Goal: Task Accomplishment & Management: Manage account settings

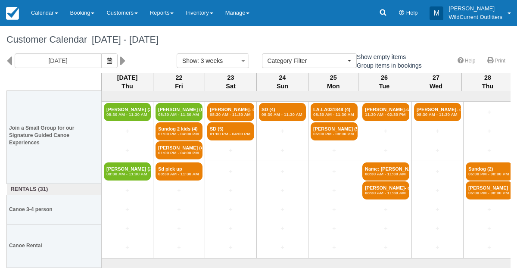
select select
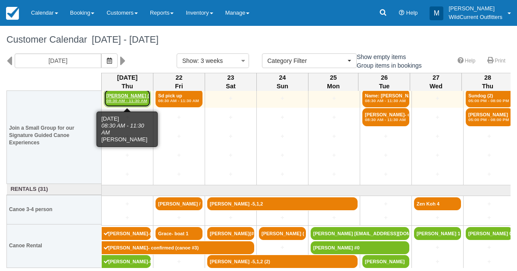
click at [140, 98] on em "08:30 AM - 11:30 AM" at bounding box center [127, 100] width 42 height 5
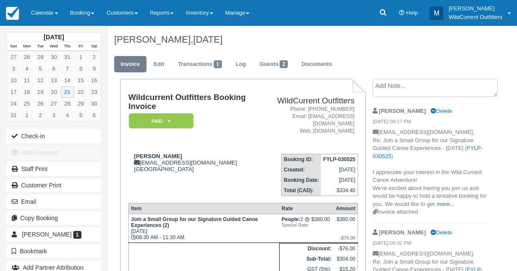
click at [0, 167] on div "Staff Print" at bounding box center [54, 169] width 108 height 16
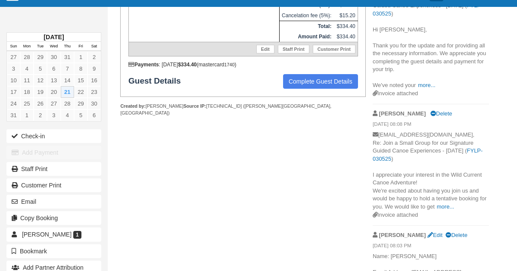
scroll to position [265, 0]
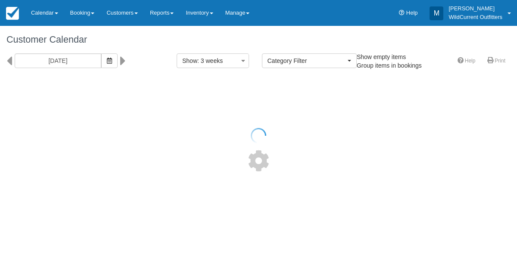
select select
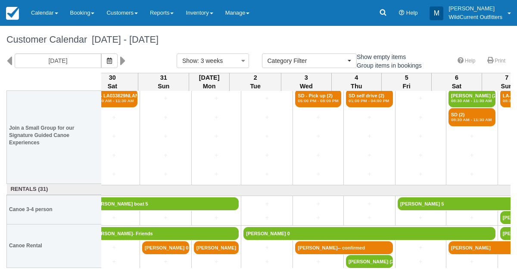
scroll to position [73, 475]
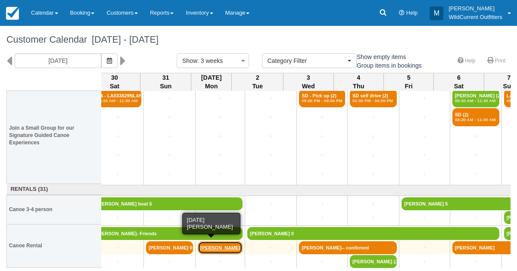
click at [210, 244] on link "[PERSON_NAME]" at bounding box center [220, 247] width 45 height 13
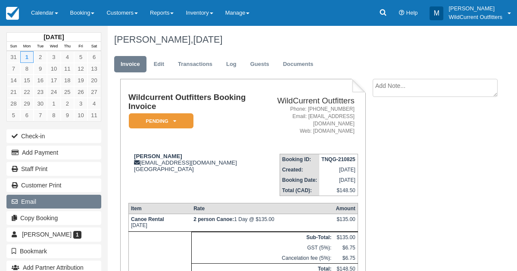
click at [40, 199] on button "Email" at bounding box center [53, 202] width 95 height 14
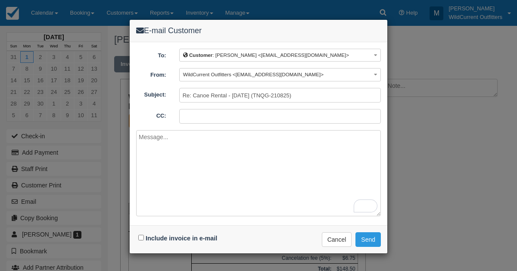
paste textarea "Hi Charity, We do have a canoe available for you. Payment will be collected aft…"
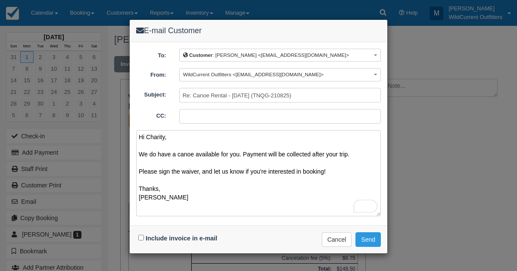
type textarea "Hi Charity, We do have a canoe available for you. Payment will be collected aft…"
click at [139, 238] on input "Include invoice in e-mail" at bounding box center [141, 238] width 6 height 6
checkbox input "true"
click at [368, 234] on button "Send" at bounding box center [367, 239] width 25 height 15
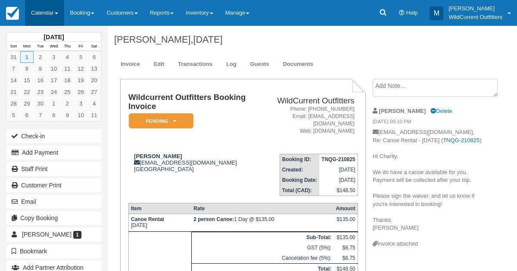
click at [47, 10] on link "Calendar" at bounding box center [44, 13] width 39 height 26
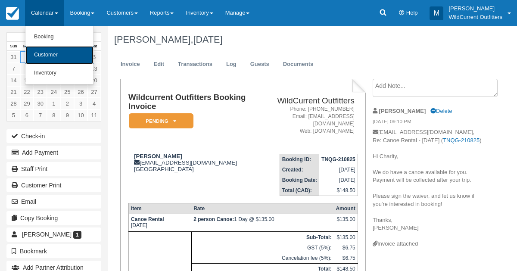
click at [48, 50] on link "Customer" at bounding box center [59, 55] width 68 height 18
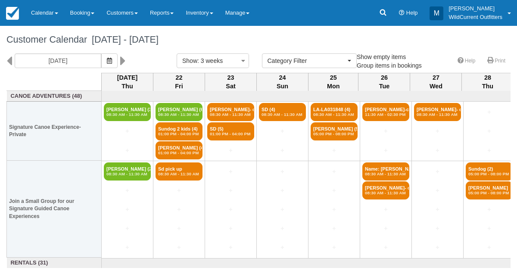
select select
click at [112, 61] on icon "button" at bounding box center [109, 61] width 5 height 6
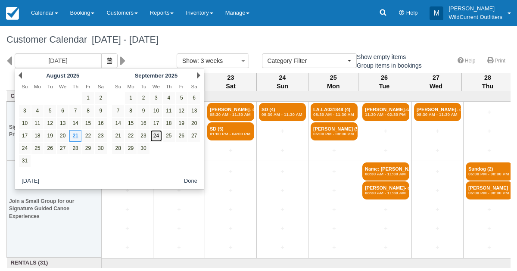
click at [154, 134] on link "24" at bounding box center [156, 136] width 12 height 12
type input "09/24/25"
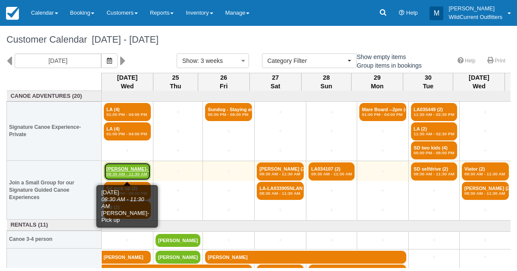
click at [127, 165] on link "Ian Thomas- Pick up (2) 08:30 AM - 11:30 AM" at bounding box center [127, 171] width 47 height 18
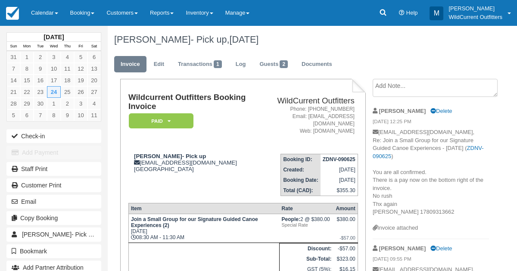
click at [384, 84] on textarea at bounding box center [435, 88] width 125 height 18
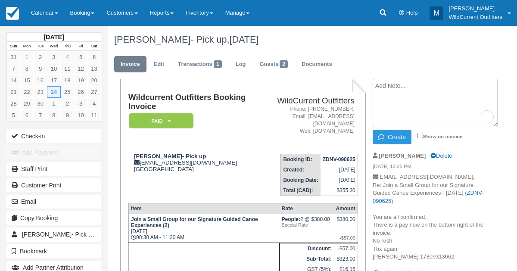
paste textarea "﻿Dear [PERSON_NAME], Thank you for confirming the pick up from the [GEOGRAPHIC_…"
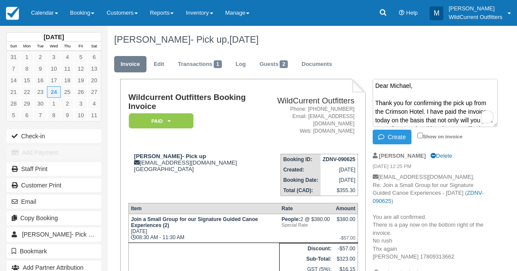
scroll to position [74, 0]
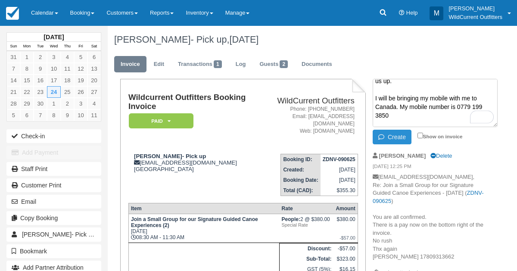
type textarea "﻿Dear [PERSON_NAME], Thank you for confirming the pick up from the [GEOGRAPHIC_…"
click at [390, 131] on button "Create" at bounding box center [392, 137] width 39 height 15
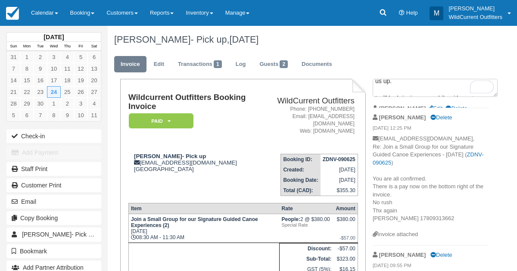
scroll to position [0, 0]
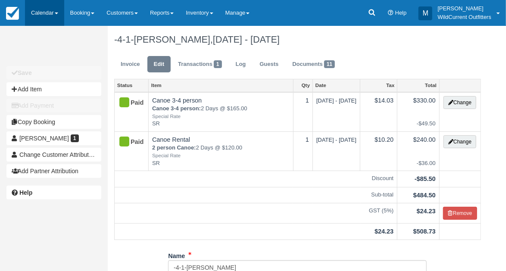
click at [40, 12] on link "Calendar" at bounding box center [44, 13] width 39 height 26
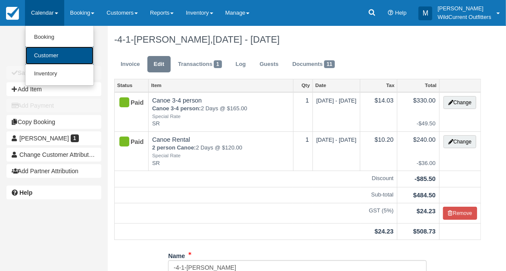
click at [41, 54] on link "Customer" at bounding box center [59, 56] width 68 height 19
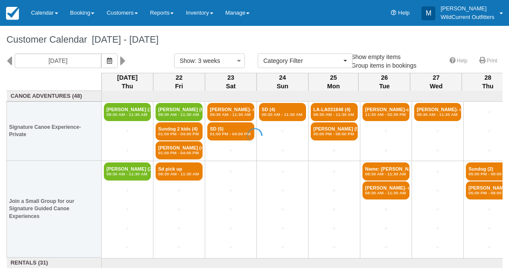
select select
click at [112, 59] on icon "button" at bounding box center [109, 61] width 5 height 6
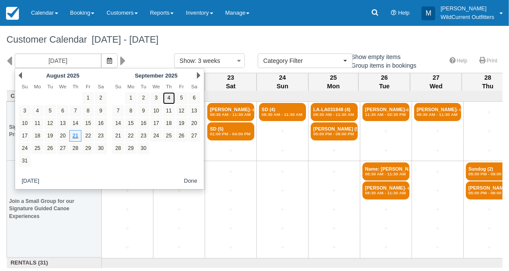
click at [168, 95] on link "4" at bounding box center [169, 98] width 12 height 12
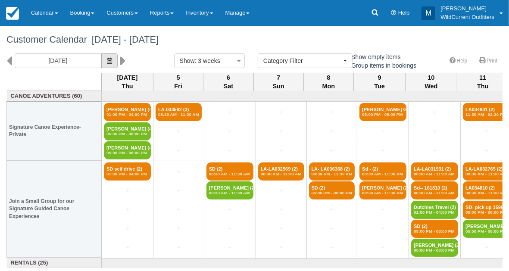
click at [112, 58] on icon "button" at bounding box center [109, 61] width 5 height 6
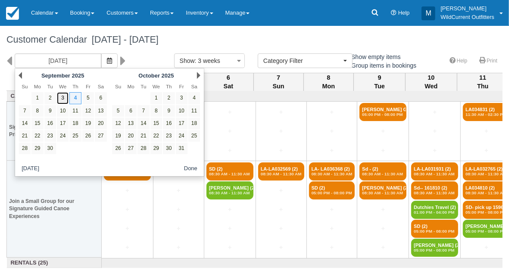
click at [60, 98] on link "3" at bounding box center [63, 98] width 12 height 12
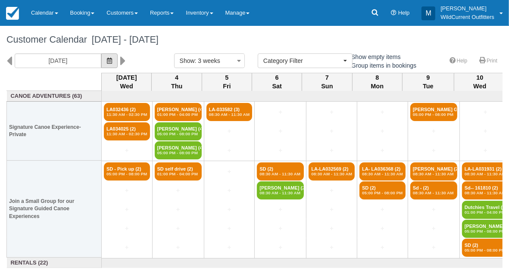
click at [112, 58] on icon "button" at bounding box center [109, 61] width 5 height 6
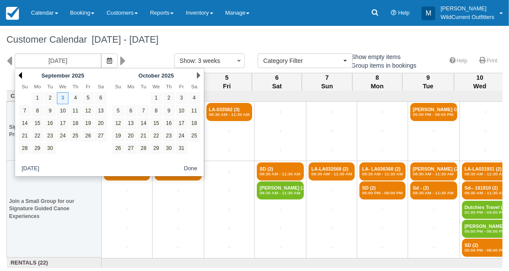
click at [20, 74] on link "Prev" at bounding box center [20, 75] width 3 height 7
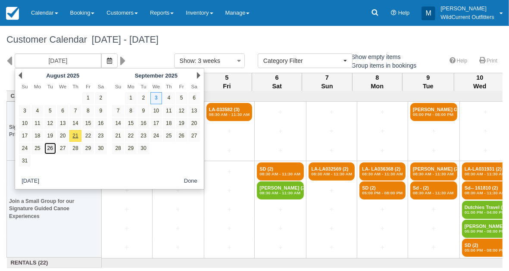
click at [50, 146] on link "26" at bounding box center [50, 149] width 12 height 12
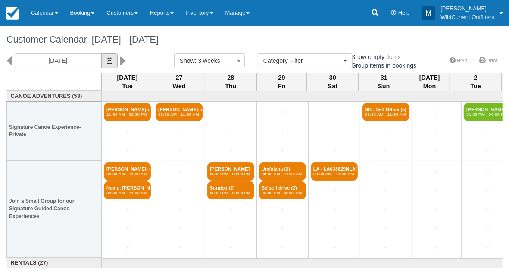
click at [117, 56] on button "button" at bounding box center [109, 60] width 16 height 15
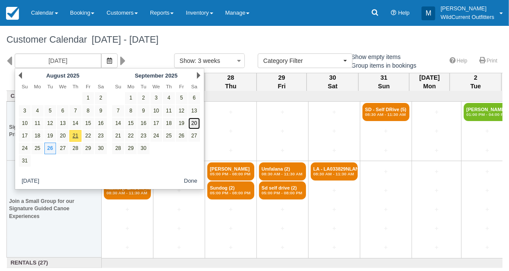
click at [194, 120] on link "20" at bounding box center [194, 124] width 12 height 12
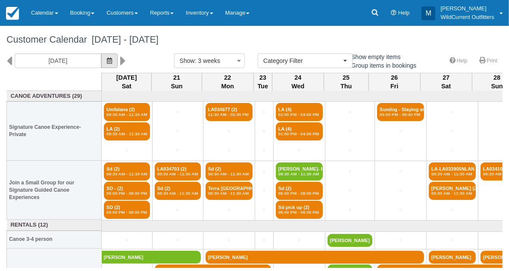
click at [112, 61] on icon "button" at bounding box center [109, 61] width 5 height 6
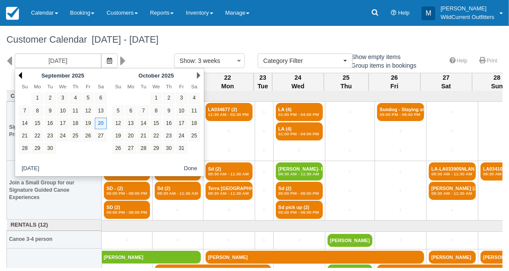
click at [19, 75] on link "Prev" at bounding box center [20, 75] width 3 height 7
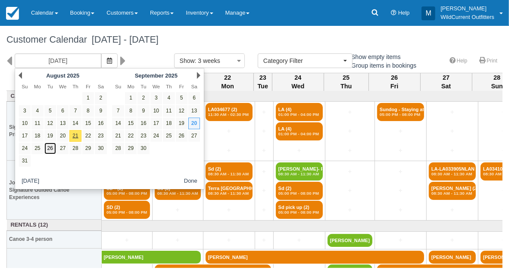
click at [47, 148] on link "26" at bounding box center [50, 149] width 12 height 12
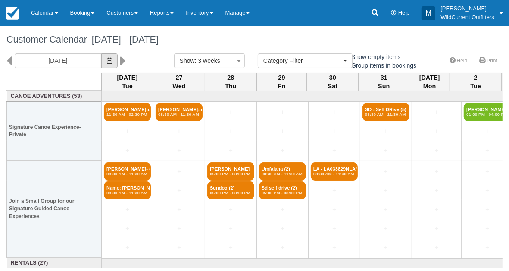
click at [112, 60] on icon "button" at bounding box center [109, 61] width 5 height 6
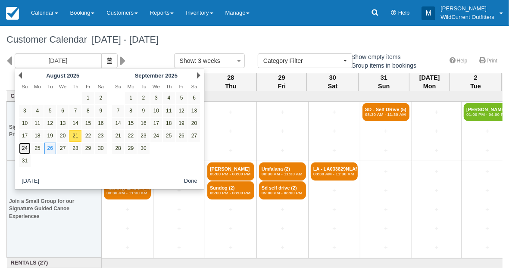
click at [27, 147] on link "24" at bounding box center [25, 149] width 12 height 12
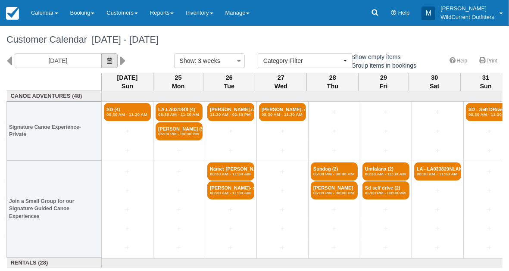
click at [118, 59] on button "button" at bounding box center [109, 60] width 16 height 15
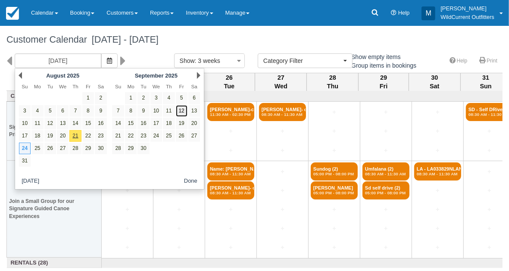
click at [183, 105] on link "12" at bounding box center [182, 111] width 12 height 12
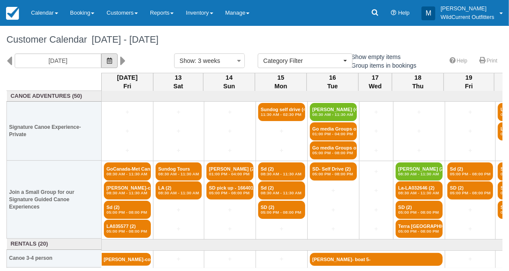
click at [116, 63] on button "button" at bounding box center [109, 60] width 16 height 15
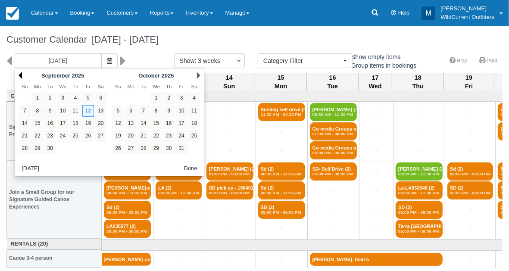
click at [19, 74] on link "Prev" at bounding box center [20, 75] width 3 height 7
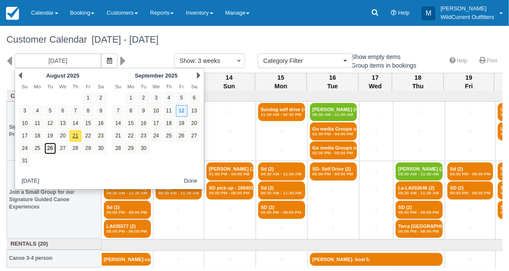
click at [48, 145] on link "26" at bounding box center [50, 149] width 12 height 12
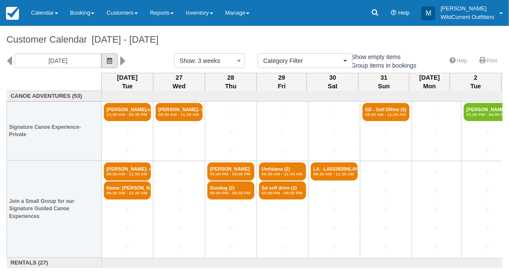
click at [118, 67] on button "button" at bounding box center [109, 60] width 16 height 15
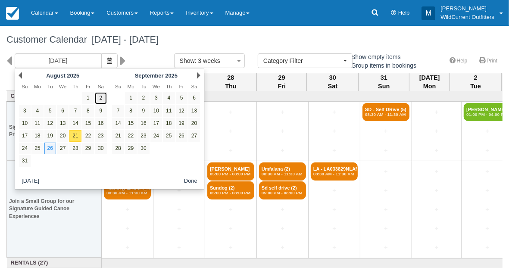
click at [97, 96] on link "2" at bounding box center [101, 98] width 12 height 12
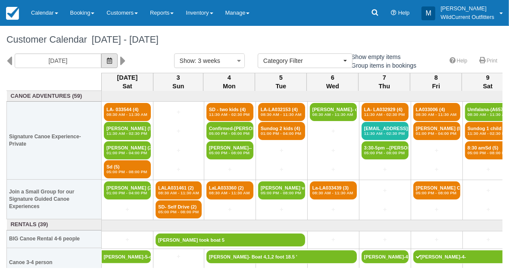
click at [112, 58] on icon "button" at bounding box center [109, 61] width 5 height 6
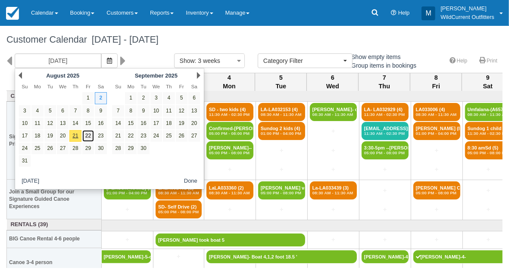
click at [88, 134] on link "22" at bounding box center [88, 136] width 12 height 12
type input "08/22/25"
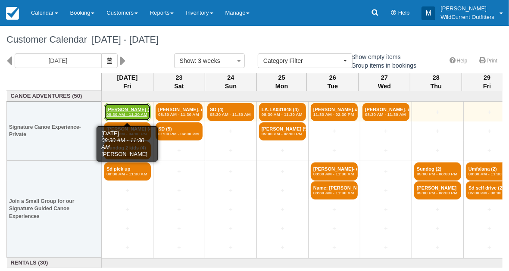
click at [135, 106] on link "Jeroen Lammertyn (6) 08:30 AM - 11:30 AM" at bounding box center [127, 112] width 47 height 18
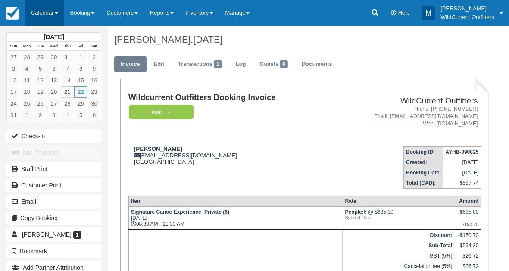
click at [46, 16] on link "Calendar" at bounding box center [44, 13] width 39 height 26
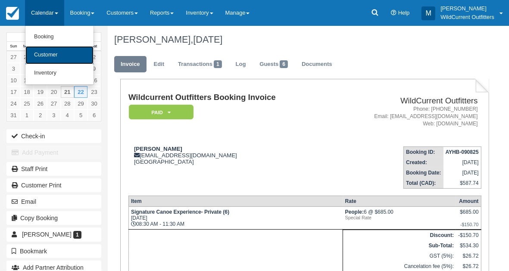
click at [49, 48] on link "Customer" at bounding box center [59, 55] width 68 height 18
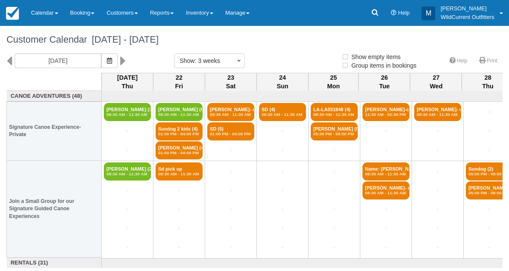
select select
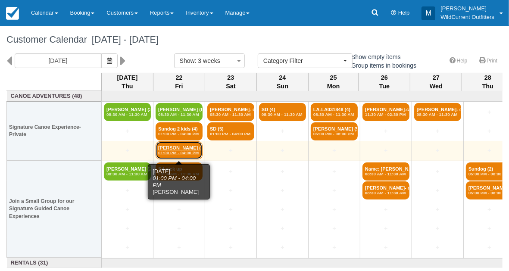
click at [168, 152] on em "01:00 PM - 04:00 PM" at bounding box center [179, 152] width 42 height 5
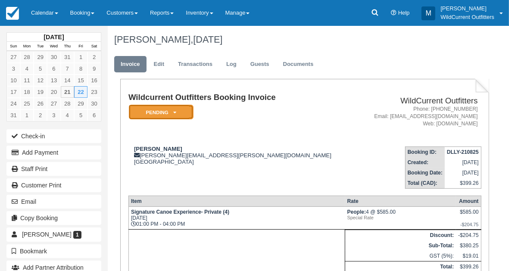
click at [172, 115] on em "Pending" at bounding box center [161, 112] width 65 height 15
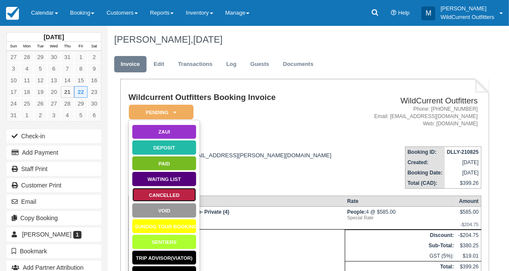
click at [168, 190] on link "Cancelled" at bounding box center [164, 194] width 65 height 15
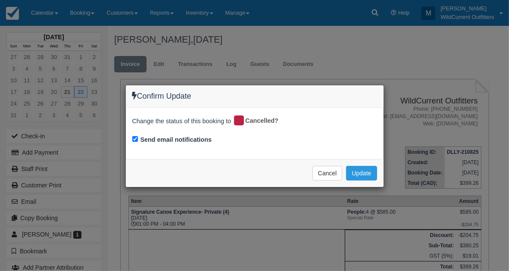
click at [350, 163] on div "Cancel Update Please wait" at bounding box center [255, 173] width 258 height 28
click at [353, 166] on button "Update" at bounding box center [361, 173] width 31 height 15
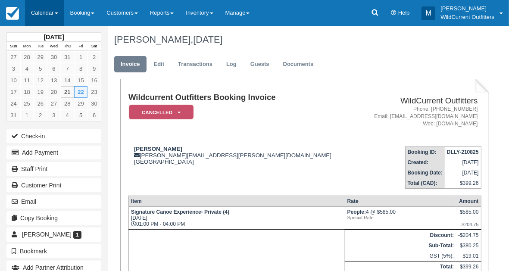
click at [38, 9] on link "Calendar" at bounding box center [44, 13] width 39 height 26
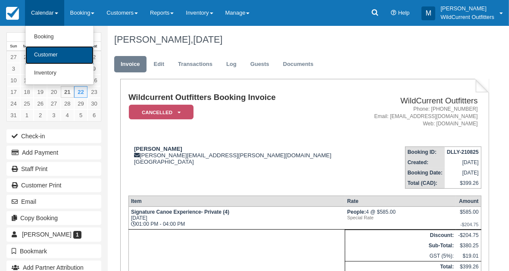
click at [47, 54] on link "Customer" at bounding box center [59, 55] width 68 height 18
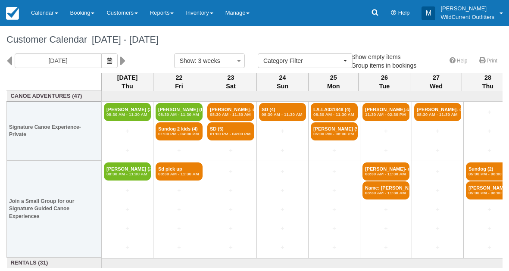
select select
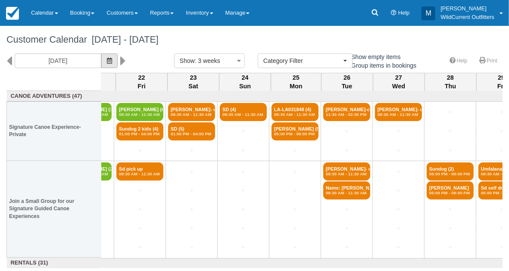
scroll to position [0, 37]
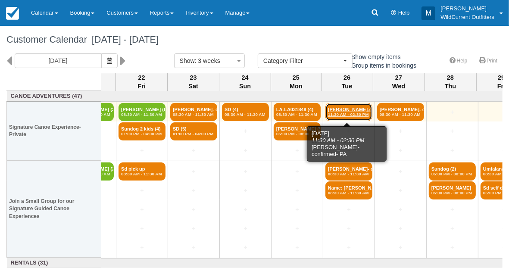
click at [336, 107] on link "Marilyn Smith-confir (5) 11:30 AM - 02:30 PM" at bounding box center [348, 112] width 47 height 18
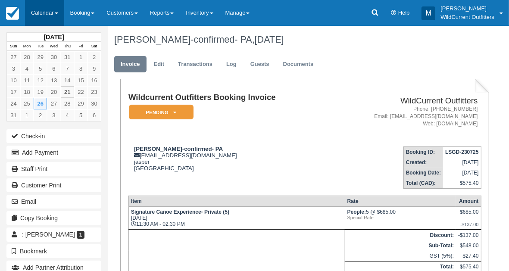
click at [52, 15] on link "Calendar" at bounding box center [44, 13] width 39 height 26
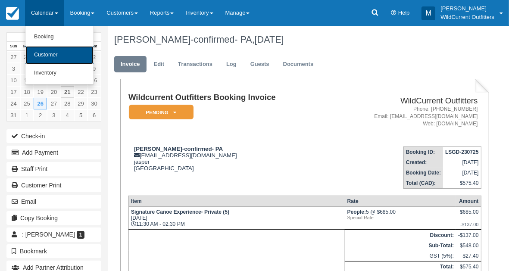
click at [51, 48] on link "Customer" at bounding box center [59, 55] width 68 height 18
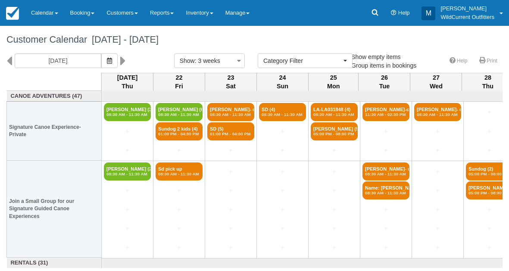
select select
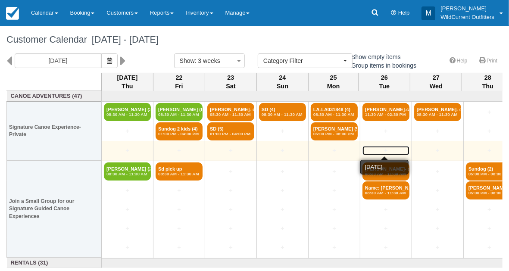
click at [381, 150] on link "+" at bounding box center [385, 150] width 47 height 9
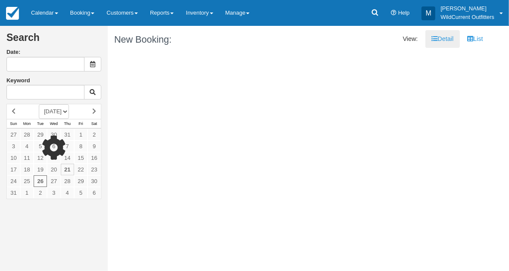
type input "[DATE]"
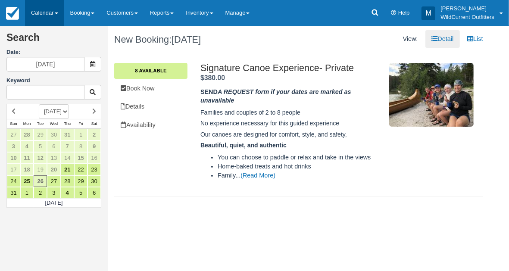
click at [33, 5] on link "Calendar" at bounding box center [44, 13] width 39 height 26
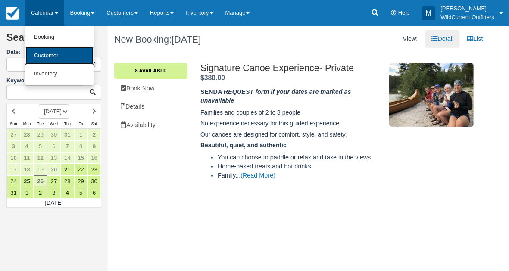
click at [47, 57] on link "Customer" at bounding box center [59, 56] width 68 height 19
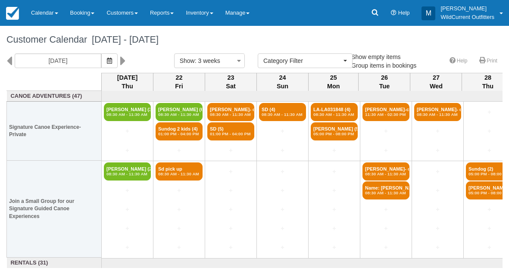
select select
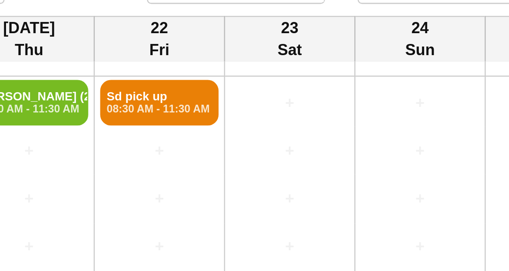
scroll to position [73, 0]
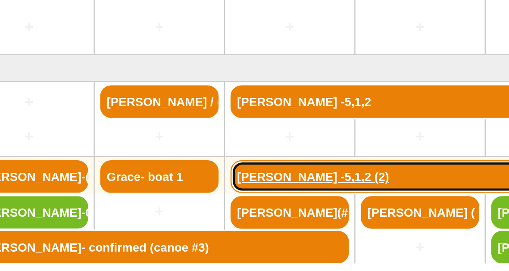
click at [306, 230] on link "[PERSON_NAME] -5,1,2 (2)" at bounding box center [282, 233] width 150 height 13
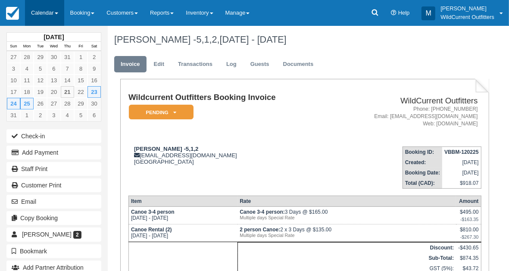
click at [38, 16] on link "Calendar" at bounding box center [44, 13] width 39 height 26
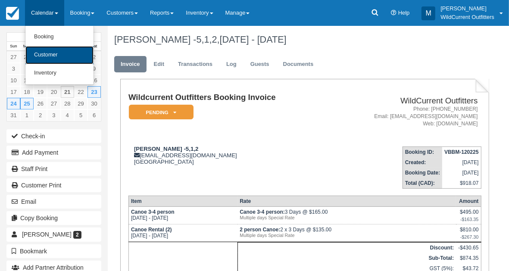
click at [41, 49] on link "Customer" at bounding box center [59, 55] width 68 height 18
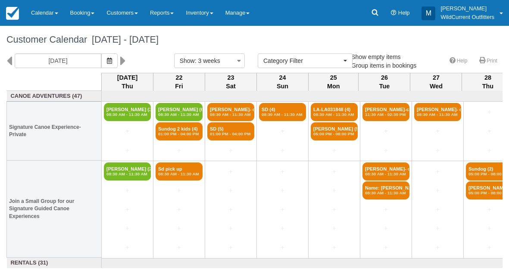
select select
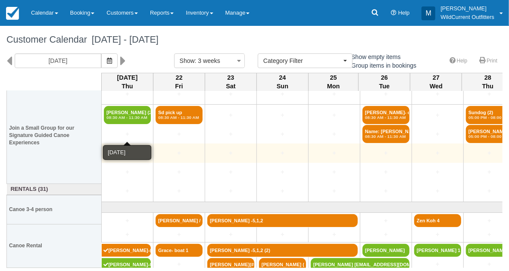
scroll to position [73, 0]
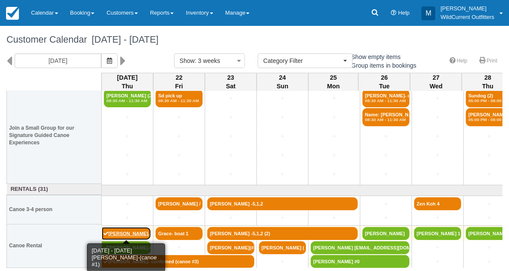
click at [127, 228] on link "[PERSON_NAME]-(canoe #1)" at bounding box center [127, 233] width 50 height 13
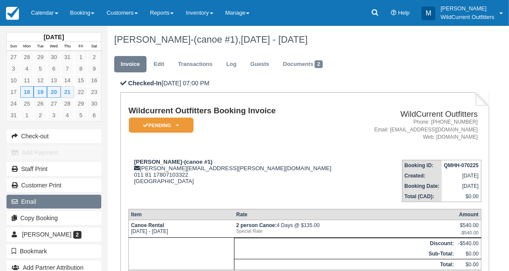
click at [49, 195] on button "Email" at bounding box center [53, 202] width 95 height 14
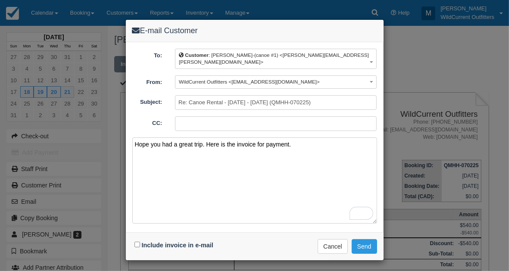
type textarea "Hope you had a great trip. Here is the invoice for payment."
click at [136, 242] on input "Include invoice in e-mail" at bounding box center [137, 245] width 6 height 6
checkbox input "true"
click at [366, 239] on button "Send" at bounding box center [364, 246] width 25 height 15
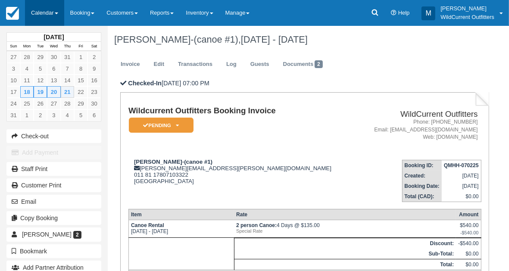
click at [38, 11] on link "Calendar" at bounding box center [44, 13] width 39 height 26
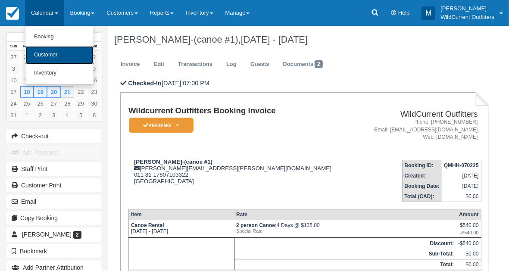
click at [46, 52] on link "Customer" at bounding box center [59, 55] width 68 height 18
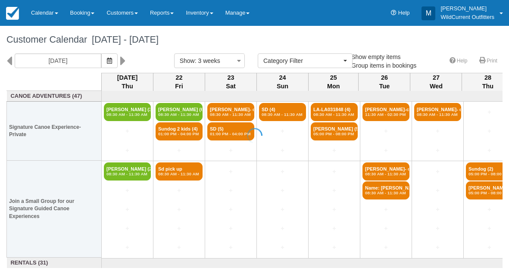
select select
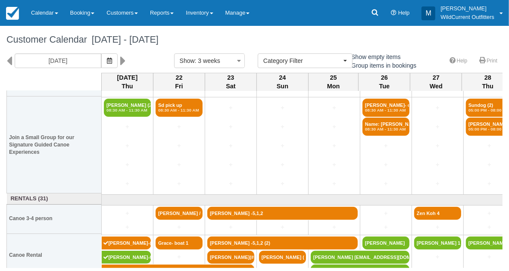
scroll to position [73, 0]
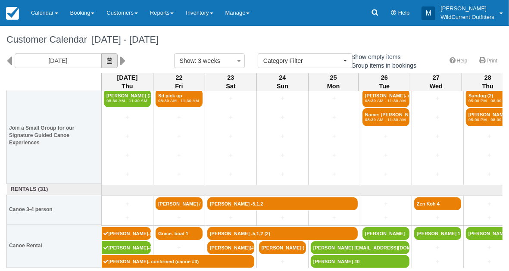
click at [118, 64] on button "button" at bounding box center [109, 60] width 16 height 15
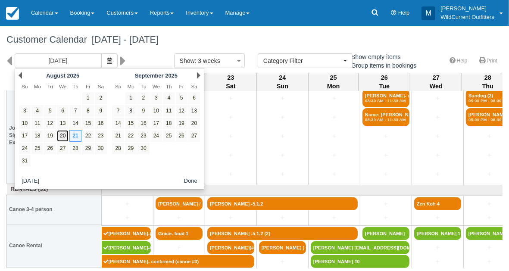
click at [59, 133] on link "20" at bounding box center [63, 136] width 12 height 12
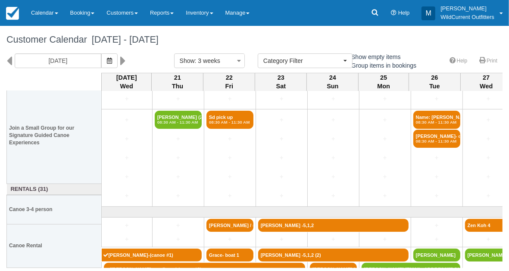
scroll to position [73, 0]
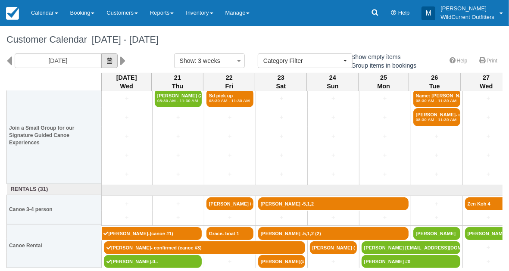
click at [118, 59] on button "button" at bounding box center [109, 60] width 16 height 15
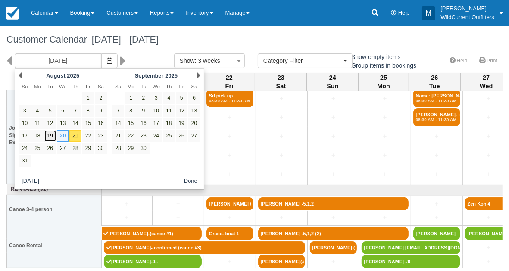
click at [49, 131] on link "19" at bounding box center [50, 136] width 12 height 12
type input "08/19/25"
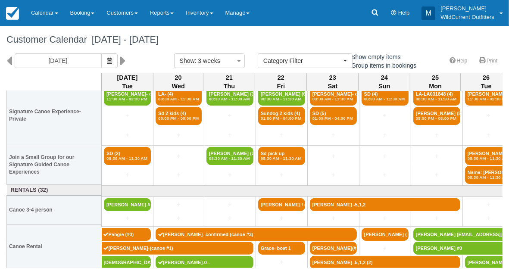
scroll to position [16, 0]
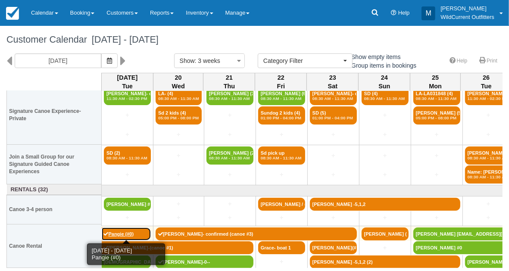
click at [117, 231] on link "Pangie (#0)" at bounding box center [127, 233] width 50 height 13
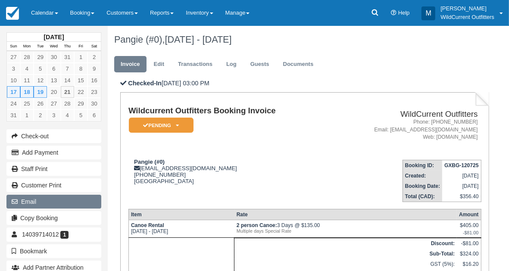
click at [65, 203] on button "Email" at bounding box center [53, 202] width 95 height 14
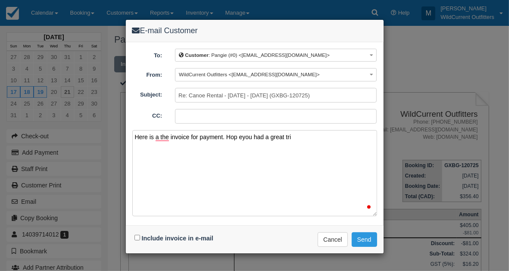
type textarea "Here is a the invoice for payment. Hop eyou had a great trip"
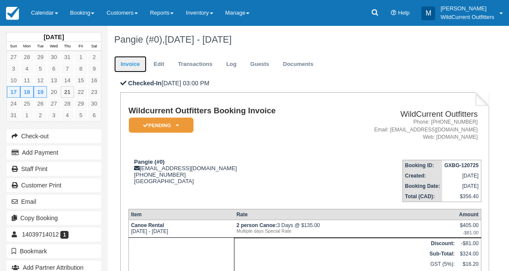
click at [136, 61] on link "Invoice" at bounding box center [130, 64] width 32 height 17
click at [46, 16] on link "Calendar" at bounding box center [44, 13] width 39 height 26
click at [50, 14] on link "Calendar" at bounding box center [44, 13] width 39 height 26
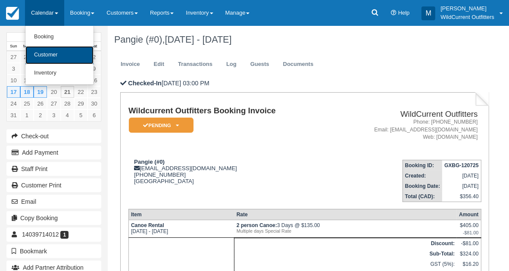
click at [50, 51] on link "Customer" at bounding box center [59, 55] width 68 height 18
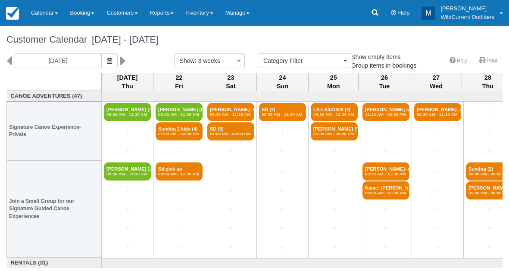
select select
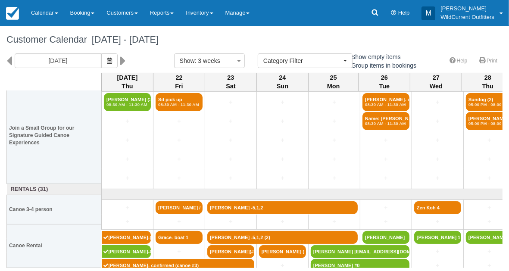
scroll to position [73, 0]
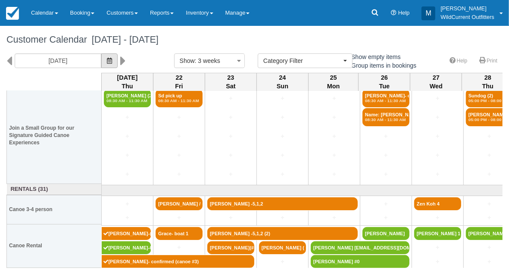
click at [117, 58] on button "button" at bounding box center [109, 60] width 16 height 15
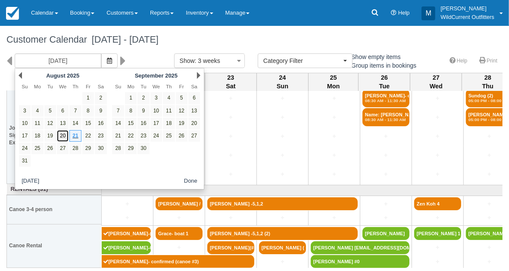
click at [61, 136] on link "20" at bounding box center [63, 136] width 12 height 12
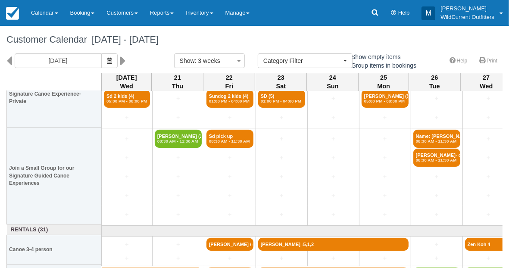
scroll to position [73, 0]
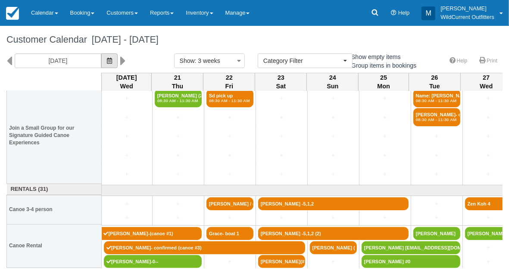
click at [112, 62] on icon "button" at bounding box center [109, 61] width 5 height 6
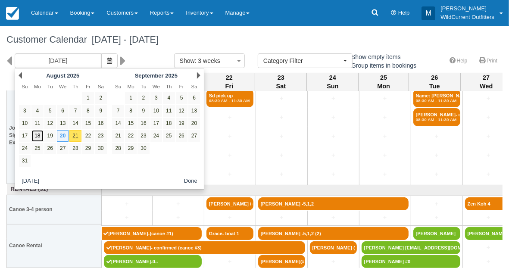
click at [38, 132] on link "18" at bounding box center [37, 136] width 12 height 12
type input "08/18/25"
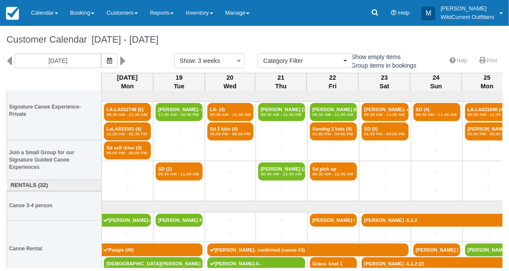
scroll to position [30, 0]
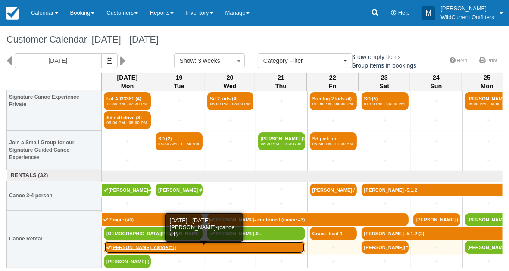
click at [130, 246] on link "[PERSON_NAME]-(canoe #1)" at bounding box center [204, 247] width 201 height 13
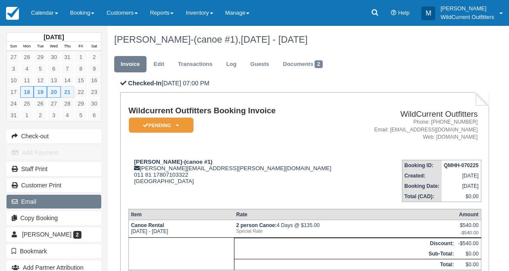
click at [56, 195] on button "Email" at bounding box center [53, 202] width 95 height 14
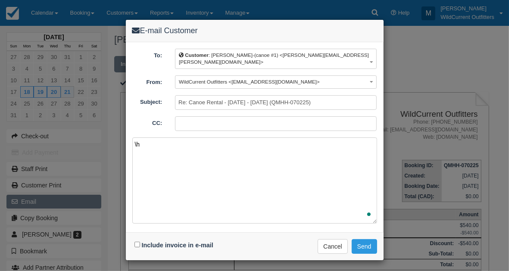
type textarea "\"
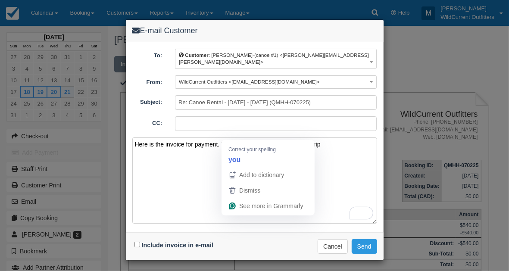
click at [230, 137] on textarea "Here is the invoice for payment. Hi eyou had a great trip" at bounding box center [254, 180] width 245 height 86
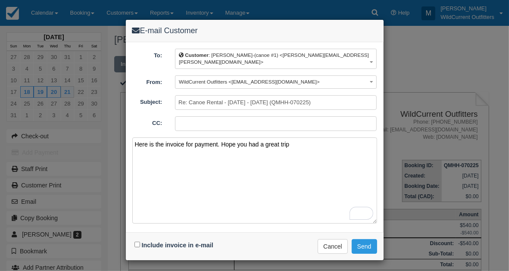
type textarea "Here is the invoice for payment. Hope you had a great trip"
click at [135, 242] on input "Include invoice in e-mail" at bounding box center [137, 245] width 6 height 6
checkbox input "true"
click at [365, 239] on button "Send" at bounding box center [364, 246] width 25 height 15
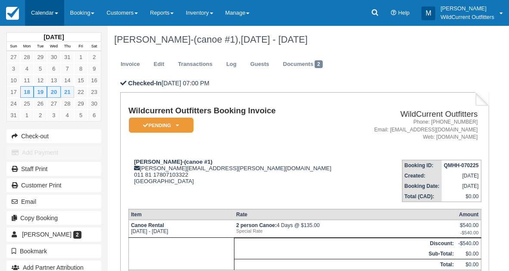
click at [35, 8] on link "Calendar" at bounding box center [44, 13] width 39 height 26
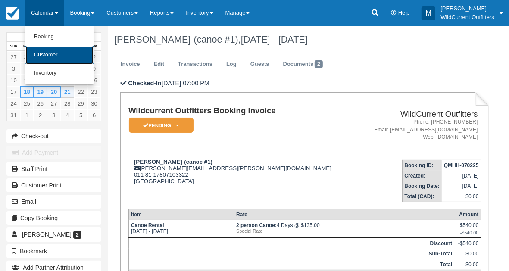
click at [41, 52] on link "Customer" at bounding box center [59, 55] width 68 height 18
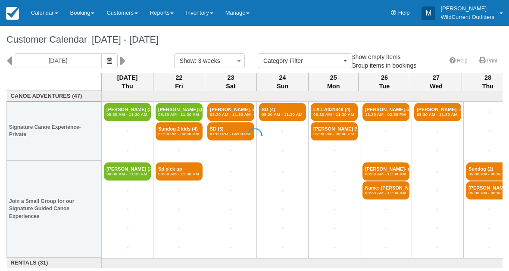
select select
click at [112, 58] on icon "button" at bounding box center [109, 61] width 5 height 6
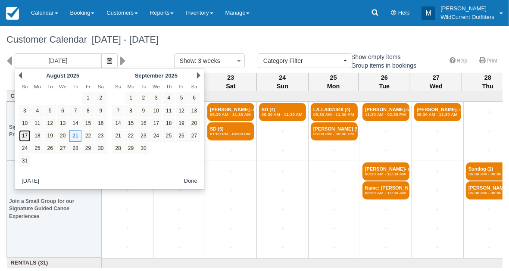
click at [24, 134] on link "17" at bounding box center [25, 136] width 12 height 12
type input "08/17/25"
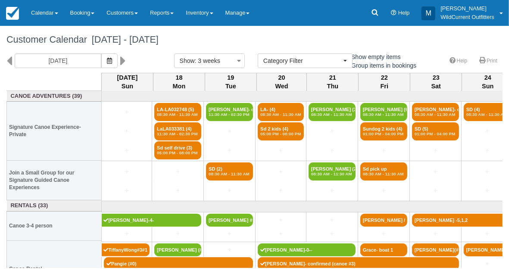
scroll to position [30, 0]
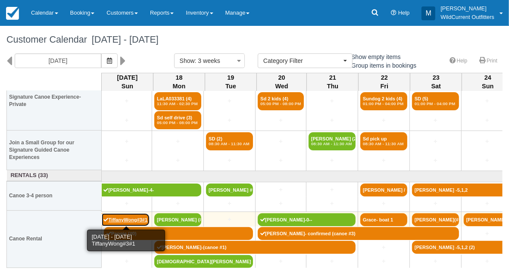
click at [126, 214] on link "TiffanyWong#3#1" at bounding box center [126, 219] width 48 height 13
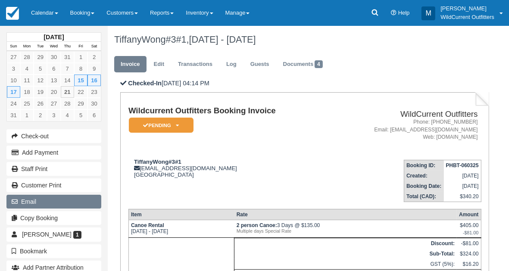
click at [49, 197] on button "Email" at bounding box center [53, 202] width 95 height 14
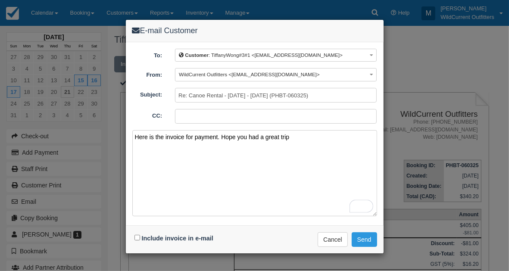
type textarea "Here is the invoice for payment. Hope you had a great trip"
click at [137, 236] on input "Include invoice in e-mail" at bounding box center [137, 238] width 6 height 6
checkbox input "true"
click at [364, 234] on button "Send" at bounding box center [364, 239] width 25 height 15
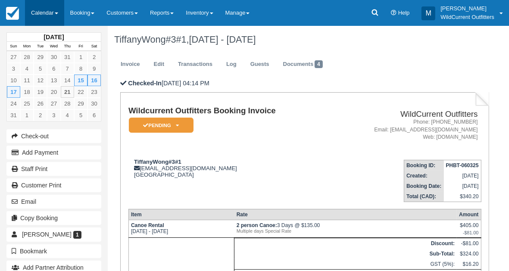
click at [38, 10] on link "Calendar" at bounding box center [44, 13] width 39 height 26
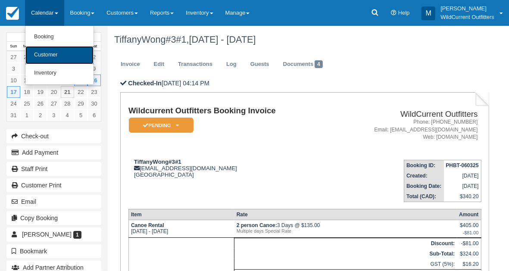
click at [40, 53] on link "Customer" at bounding box center [59, 55] width 68 height 18
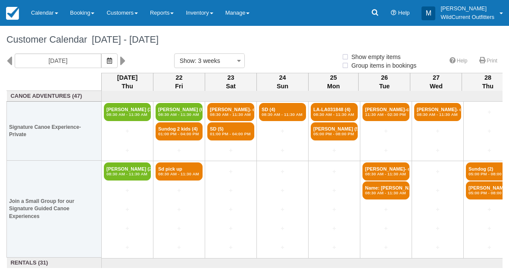
select select
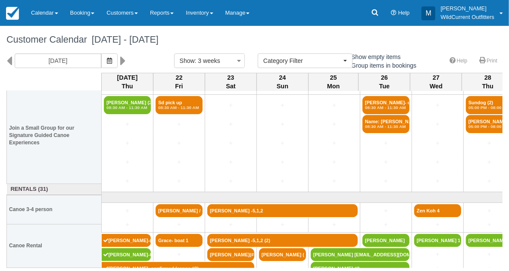
scroll to position [73, 0]
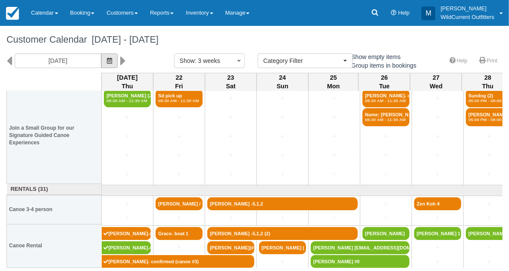
click at [112, 59] on icon "button" at bounding box center [109, 61] width 5 height 6
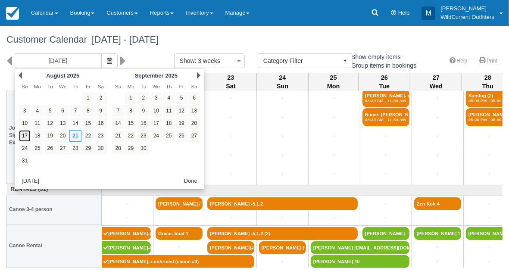
click at [28, 131] on link "17" at bounding box center [25, 136] width 12 height 12
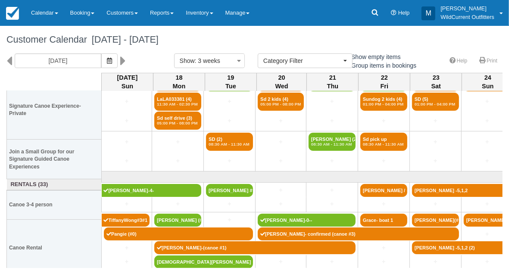
scroll to position [30, 0]
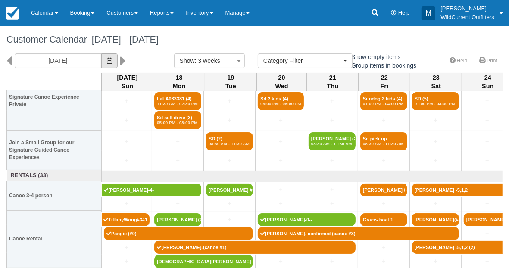
click at [112, 59] on icon "button" at bounding box center [109, 61] width 5 height 6
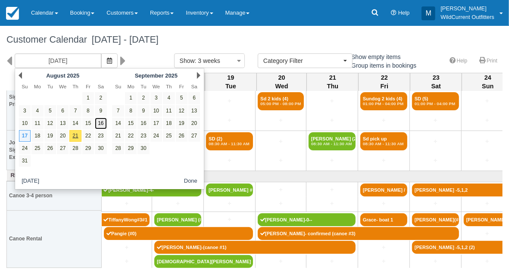
click at [104, 123] on link "16" at bounding box center [101, 124] width 12 height 12
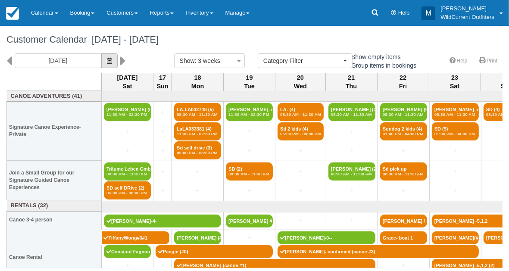
click at [112, 62] on icon "button" at bounding box center [109, 61] width 5 height 6
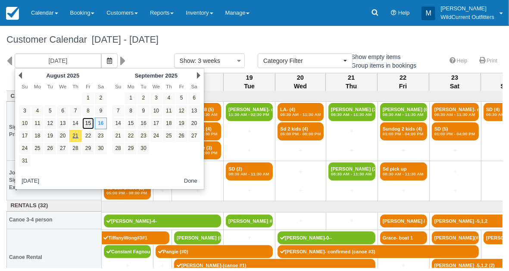
click at [86, 121] on link "15" at bounding box center [88, 124] width 12 height 12
type input "08/15/25"
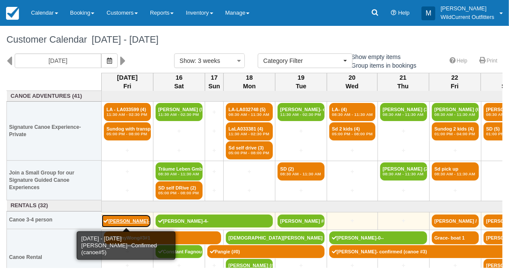
click at [121, 217] on link "Brendan Lefebvre--Confirmed (canoe#5)" at bounding box center [127, 221] width 50 height 13
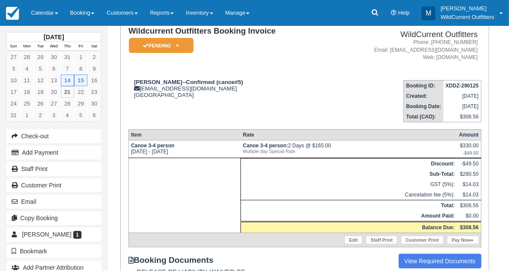
scroll to position [59, 0]
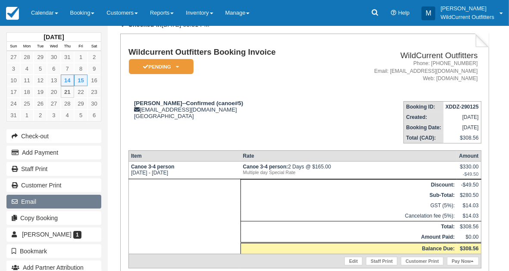
click at [62, 202] on button "Email" at bounding box center [53, 202] width 95 height 14
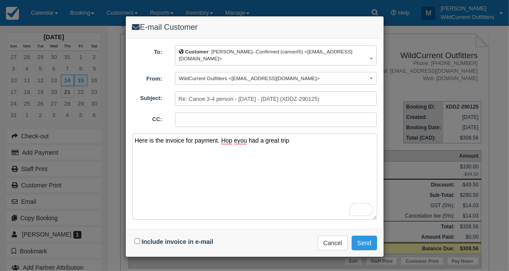
type textarea "Here is the invoice for payment. Hop eyou had a great trip"
click at [137, 238] on input "Include invoice in e-mail" at bounding box center [137, 241] width 6 height 6
checkbox input "true"
click at [370, 242] on button "Send" at bounding box center [364, 243] width 25 height 15
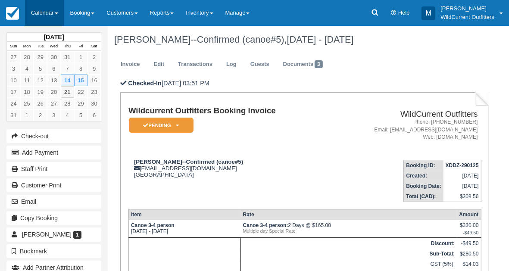
click at [39, 12] on link "Calendar" at bounding box center [44, 13] width 39 height 26
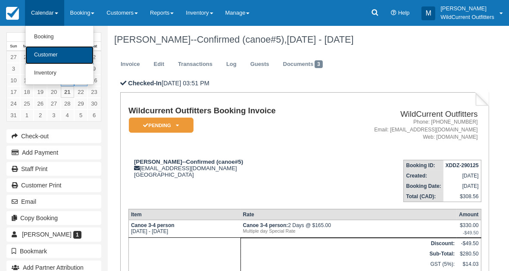
click at [43, 57] on link "Customer" at bounding box center [59, 55] width 68 height 18
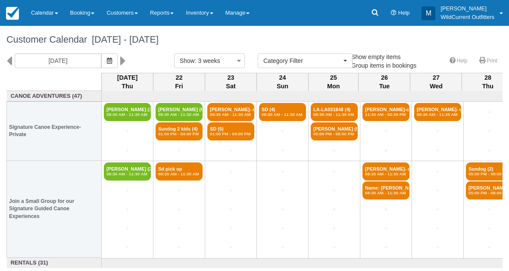
select select
click at [117, 56] on button "button" at bounding box center [109, 60] width 16 height 15
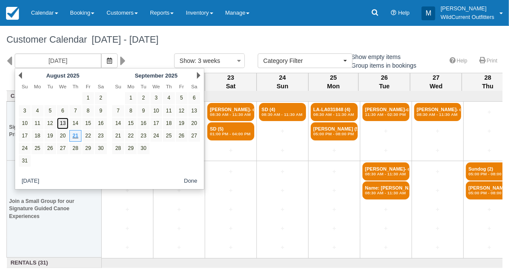
click at [62, 121] on link "13" at bounding box center [63, 124] width 12 height 12
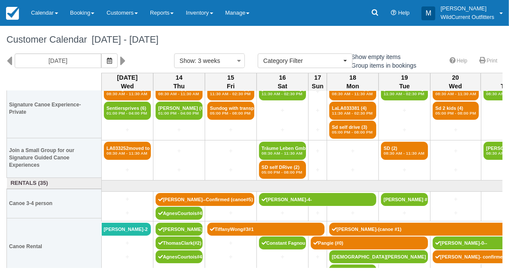
scroll to position [30, 0]
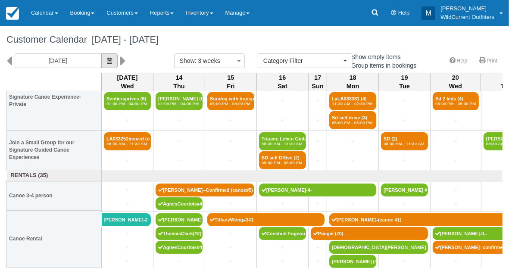
click at [112, 58] on icon "button" at bounding box center [109, 61] width 5 height 6
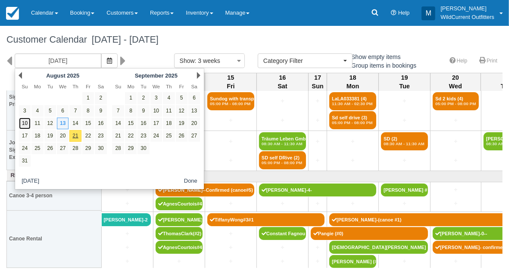
click at [25, 120] on link "10" at bounding box center [25, 124] width 12 height 12
type input "[DATE]"
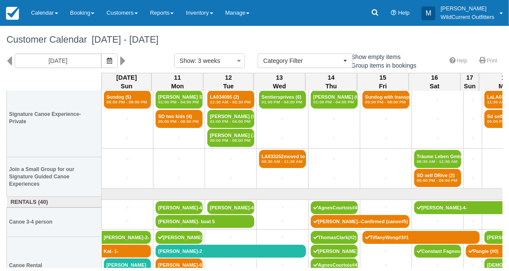
scroll to position [49, 0]
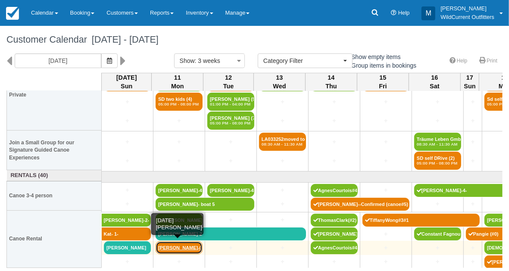
click at [171, 244] on link "[PERSON_NAME]-0-" at bounding box center [179, 247] width 47 height 13
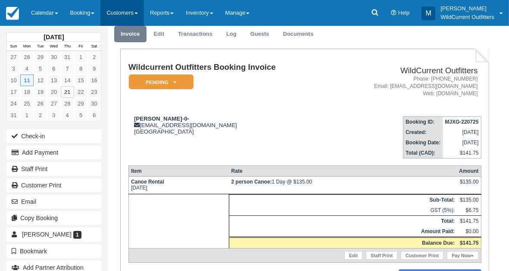
scroll to position [31, 0]
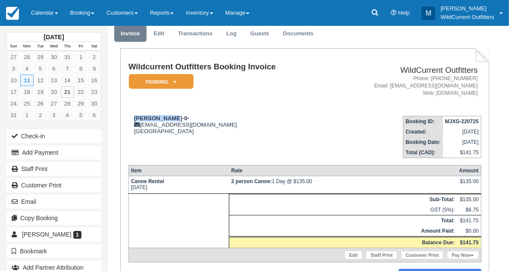
drag, startPoint x: 173, startPoint y: 115, endPoint x: 130, endPoint y: 113, distance: 43.1
click at [130, 113] on td "[PERSON_NAME]-0- [PERSON_NAME][EMAIL_ADDRESS][DOMAIN_NAME] [GEOGRAPHIC_DATA]" at bounding box center [229, 133] width 202 height 49
copy strong "[PERSON_NAME]"
click at [44, 9] on link "Calendar" at bounding box center [44, 13] width 39 height 26
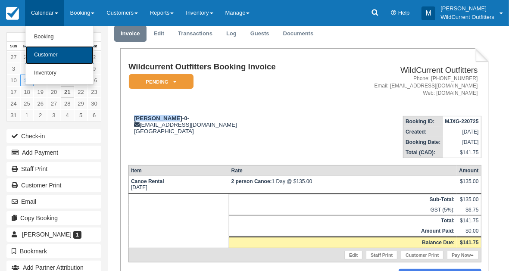
click at [44, 50] on link "Customer" at bounding box center [59, 55] width 68 height 18
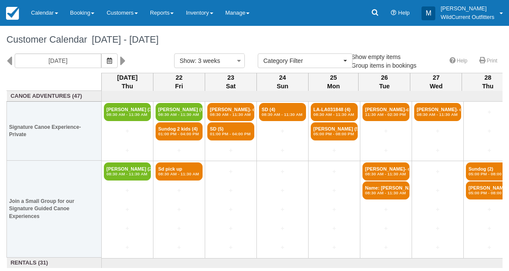
select select
click at [112, 59] on icon "button" at bounding box center [109, 61] width 5 height 6
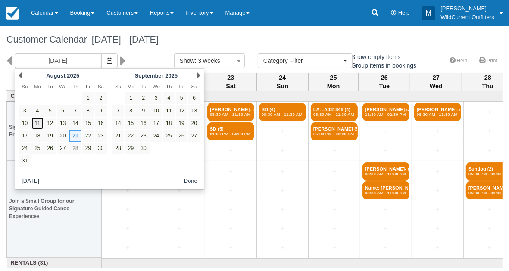
click at [37, 120] on link "11" at bounding box center [37, 124] width 12 height 12
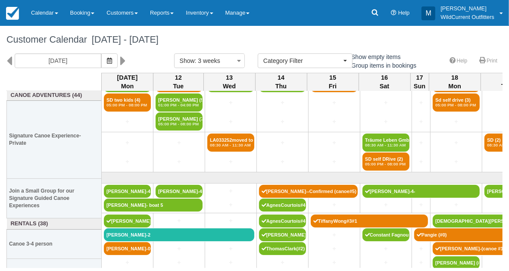
scroll to position [49, 0]
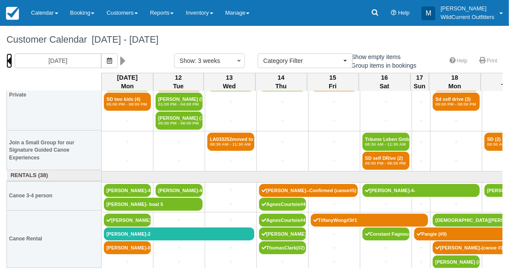
click at [9, 62] on icon at bounding box center [9, 60] width 6 height 15
type input "[DATE]"
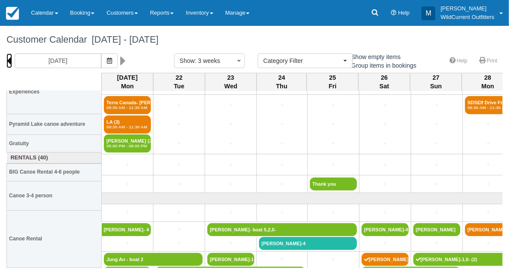
scroll to position [124, 0]
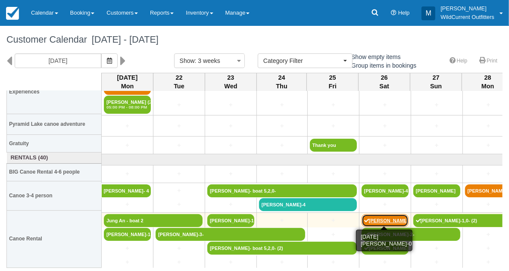
click at [377, 219] on link "[PERSON_NAME]-0-" at bounding box center [384, 220] width 47 height 13
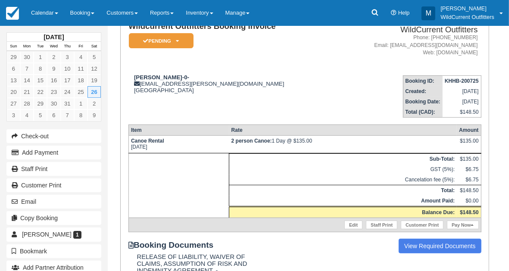
scroll to position [83, 0]
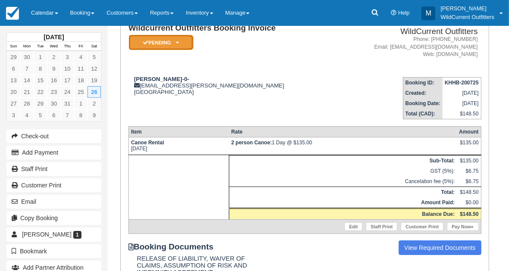
click at [179, 43] on icon at bounding box center [177, 42] width 3 height 5
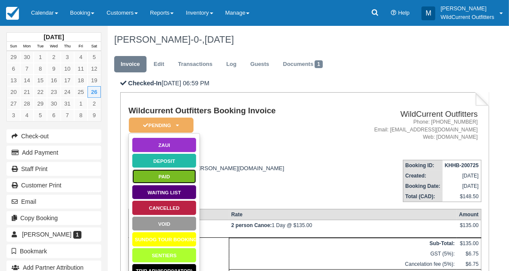
click at [163, 178] on link "Paid" at bounding box center [164, 176] width 65 height 15
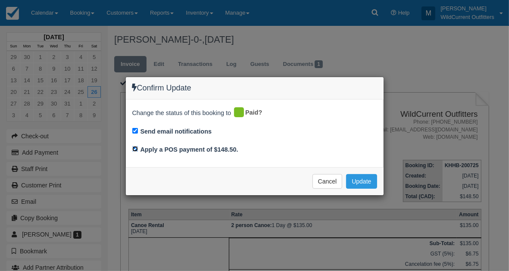
click at [132, 146] on input "Apply a POS payment of $148.50." at bounding box center [135, 149] width 6 height 6
checkbox input "false"
click at [349, 176] on button "Update" at bounding box center [361, 181] width 31 height 15
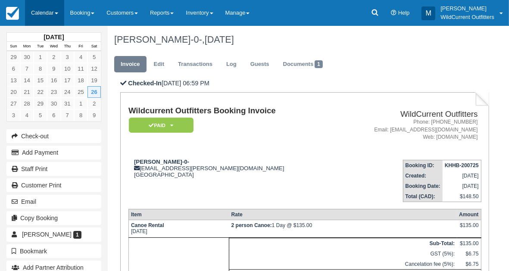
click at [39, 6] on link "Calendar" at bounding box center [44, 13] width 39 height 26
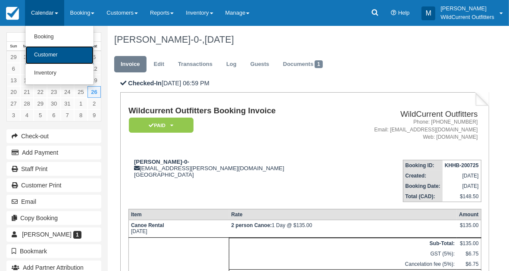
click at [43, 63] on link "Customer" at bounding box center [59, 55] width 68 height 18
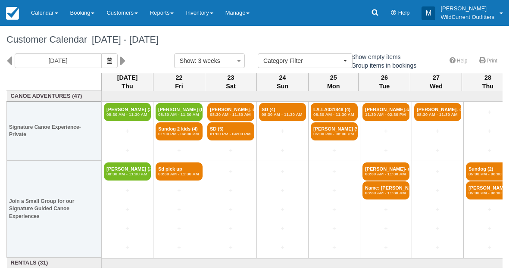
select select
click at [118, 61] on button "button" at bounding box center [109, 60] width 16 height 15
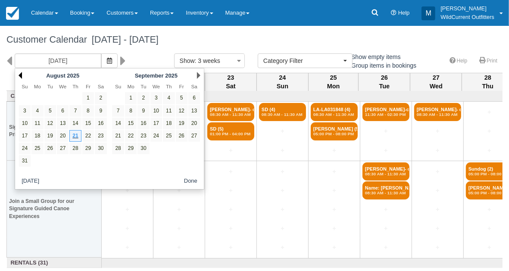
click at [19, 75] on link "Prev" at bounding box center [20, 75] width 3 height 7
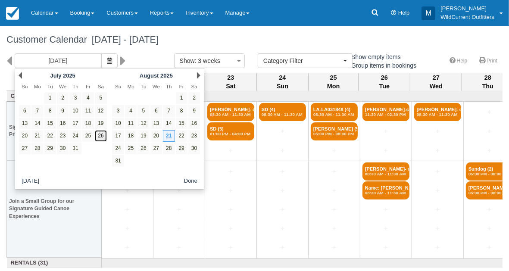
click at [99, 136] on link "26" at bounding box center [101, 136] width 12 height 12
type input "07/26/25"
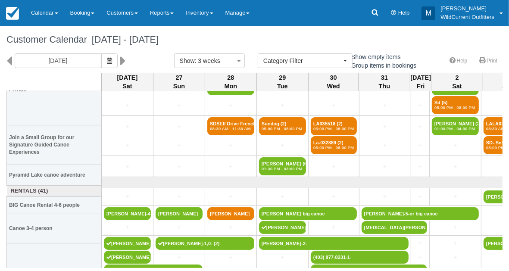
scroll to position [87, 0]
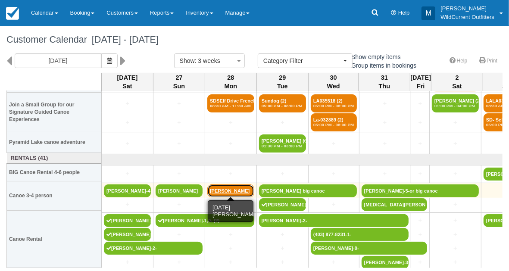
click at [218, 184] on link "David Webster" at bounding box center [230, 190] width 47 height 13
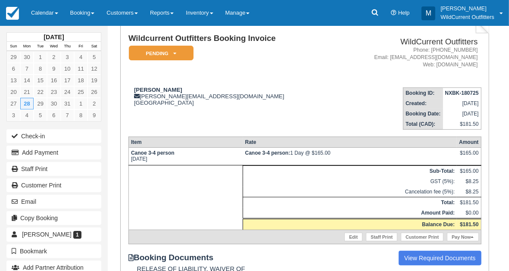
scroll to position [53, 0]
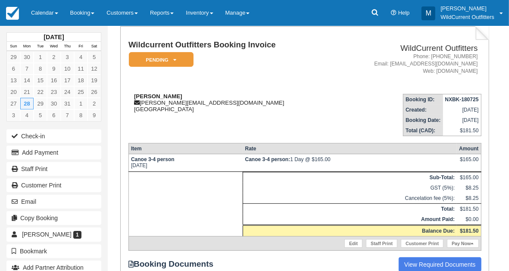
click at [154, 95] on strong "[PERSON_NAME]" at bounding box center [158, 96] width 48 height 6
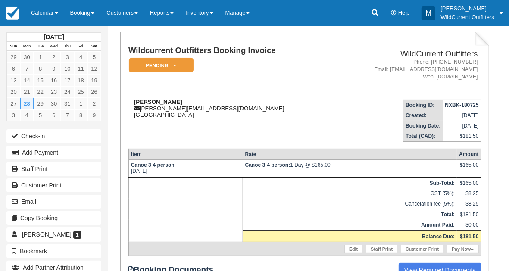
scroll to position [44, 0]
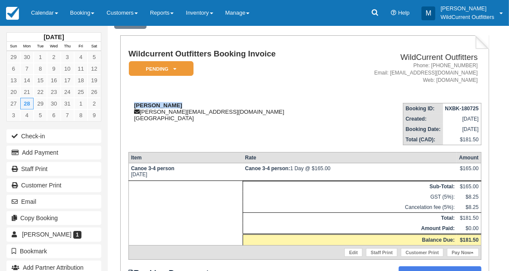
drag, startPoint x: 176, startPoint y: 101, endPoint x: 133, endPoint y: 103, distance: 43.6
click at [133, 103] on td "[PERSON_NAME] [PERSON_NAME][EMAIL_ADDRESS][DOMAIN_NAME] [GEOGRAPHIC_DATA]" at bounding box center [231, 120] width 206 height 49
copy strong "[PERSON_NAME]"
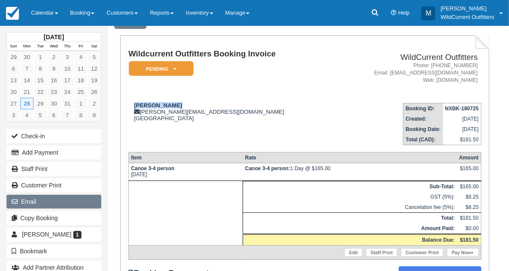
click at [46, 195] on button "Email" at bounding box center [53, 202] width 95 height 14
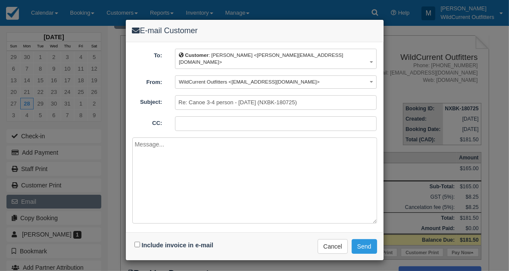
paste textarea "Hi [PERSON_NAME], We're just following up on the payment for your recent bookin…"
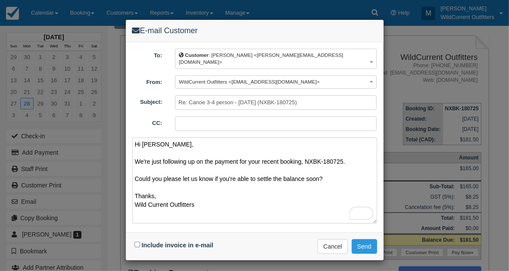
type textarea "Hi [PERSON_NAME], We're just following up on the payment for your recent bookin…"
click at [137, 242] on input "Include invoice in e-mail" at bounding box center [137, 245] width 6 height 6
checkbox input "true"
click at [362, 239] on button "Send" at bounding box center [364, 246] width 25 height 15
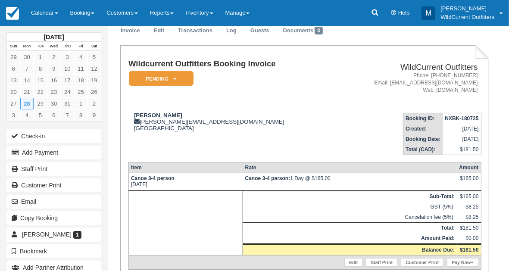
scroll to position [34, 0]
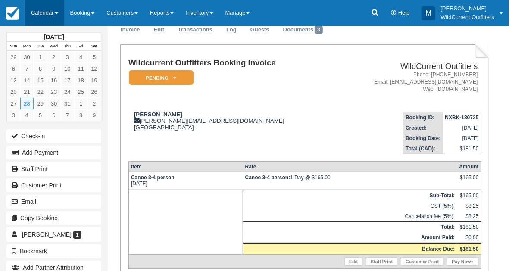
click at [50, 11] on link "Calendar" at bounding box center [44, 13] width 39 height 26
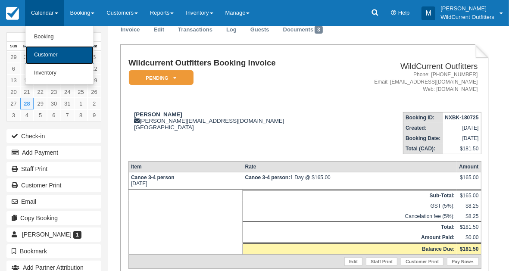
click at [51, 57] on link "Customer" at bounding box center [59, 55] width 68 height 18
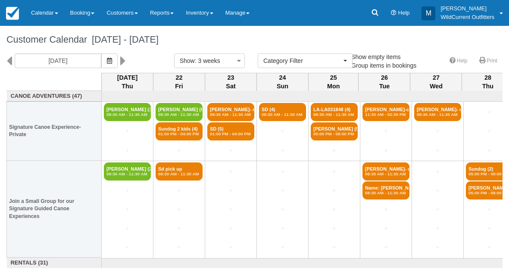
select select
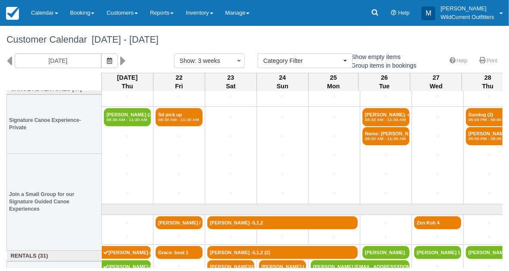
scroll to position [73, 0]
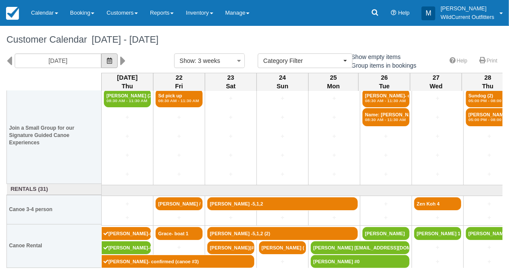
click at [112, 62] on icon "button" at bounding box center [109, 61] width 5 height 6
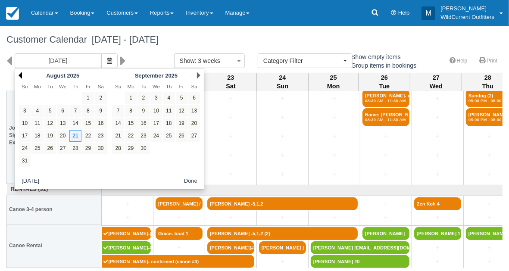
click at [19, 73] on link "Prev" at bounding box center [20, 75] width 3 height 7
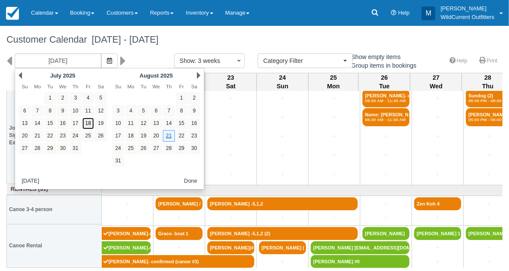
click at [88, 118] on link "18" at bounding box center [88, 124] width 12 height 12
type input "07/18/25"
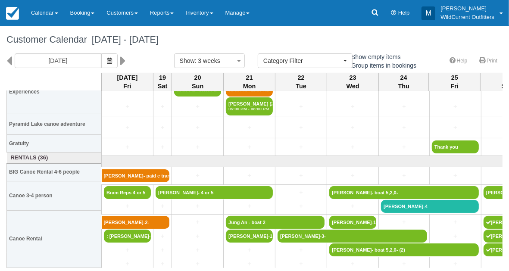
scroll to position [124, 0]
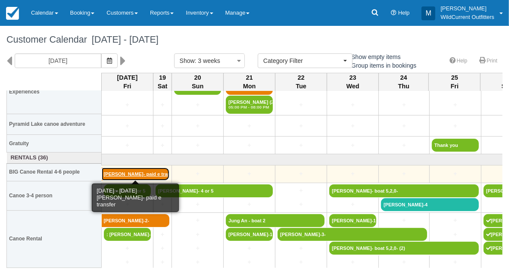
click at [108, 173] on link "Robert Labonte- paid e transfer" at bounding box center [136, 174] width 68 height 13
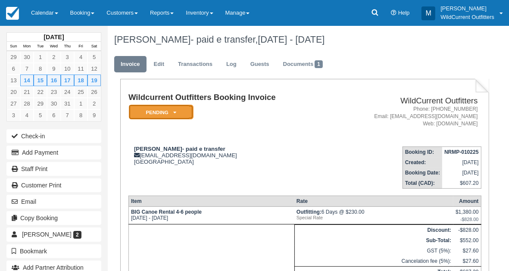
click at [171, 111] on em "Pending" at bounding box center [161, 112] width 65 height 15
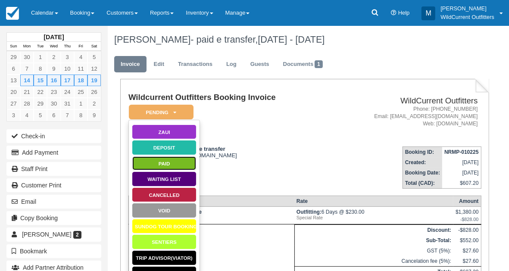
click at [165, 164] on link "Paid" at bounding box center [164, 163] width 65 height 15
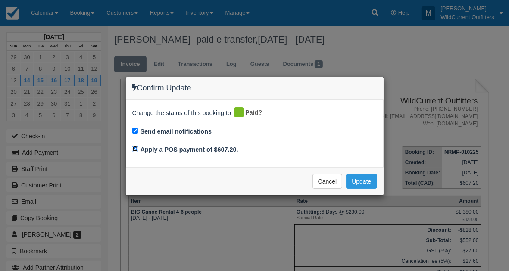
click at [135, 149] on input "Apply a POS payment of $607.20." at bounding box center [135, 149] width 6 height 6
checkbox input "false"
click at [364, 184] on button "Update" at bounding box center [361, 181] width 31 height 15
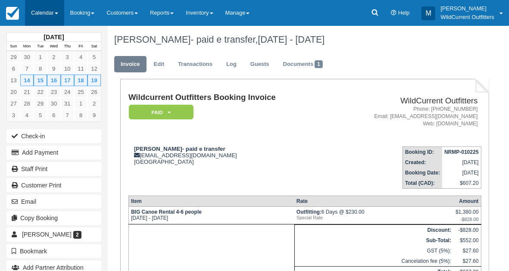
click at [45, 16] on link "Calendar" at bounding box center [44, 13] width 39 height 26
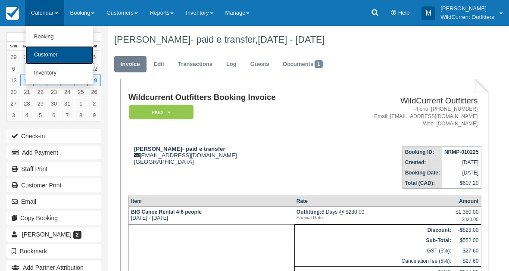
click at [50, 53] on link "Customer" at bounding box center [59, 55] width 68 height 18
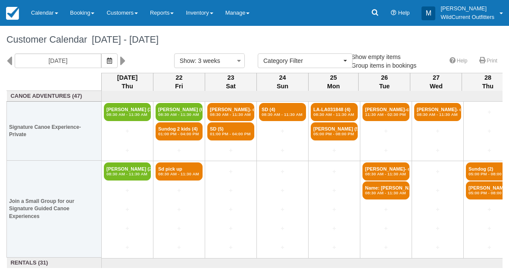
select select
click at [112, 59] on icon "button" at bounding box center [109, 61] width 5 height 6
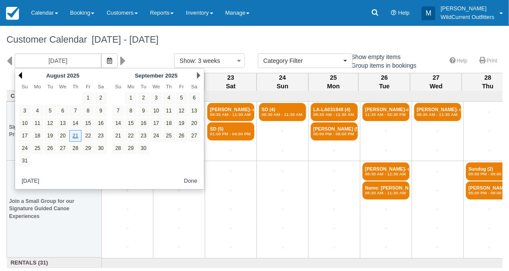
click at [19, 75] on link "Prev" at bounding box center [20, 75] width 3 height 7
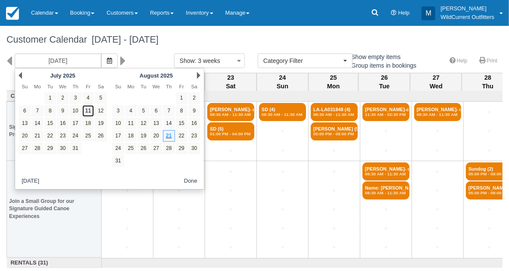
click at [84, 111] on link "11" at bounding box center [88, 111] width 12 height 12
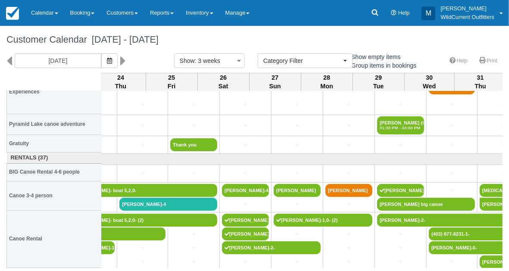
scroll to position [106, 634]
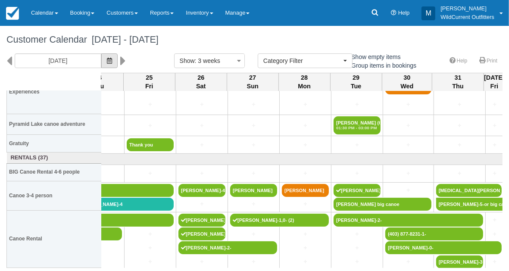
click at [118, 59] on button "button" at bounding box center [109, 60] width 16 height 15
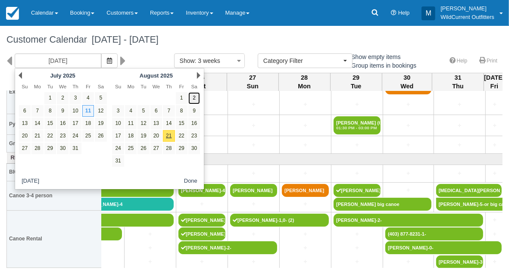
click at [192, 96] on link "2" at bounding box center [194, 98] width 12 height 12
type input "08/02/25"
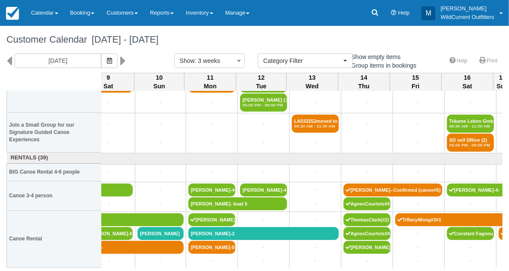
scroll to position [67, 379]
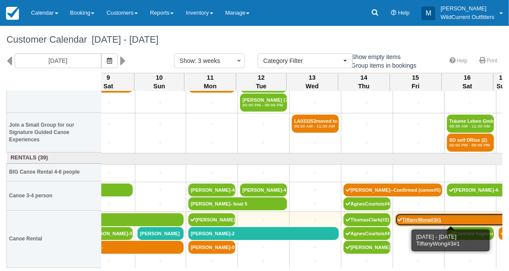
click at [433, 215] on link "TiffanyWong#3#1" at bounding box center [453, 219] width 117 height 13
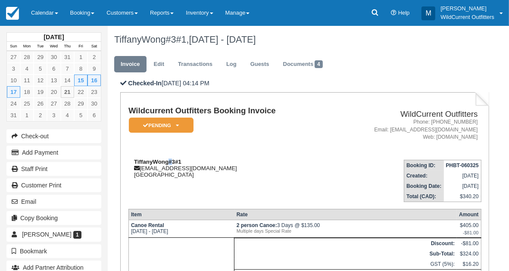
drag, startPoint x: 167, startPoint y: 161, endPoint x: 152, endPoint y: 164, distance: 15.5
click at [152, 164] on strong "TiffanyWong#3#1" at bounding box center [157, 162] width 47 height 6
click at [167, 162] on strong "TiffanyWong#3#1" at bounding box center [157, 162] width 47 height 6
drag, startPoint x: 167, startPoint y: 162, endPoint x: 132, endPoint y: 165, distance: 34.6
click at [132, 165] on div "TiffanyWong#3#1 [EMAIL_ADDRESS][DOMAIN_NAME] [GEOGRAPHIC_DATA]" at bounding box center [229, 168] width 202 height 19
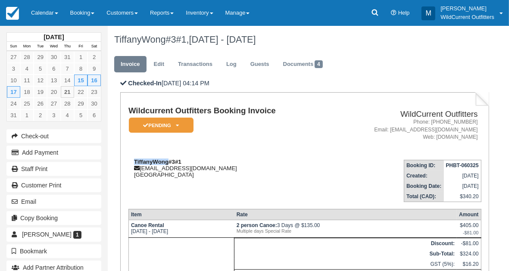
copy strong "TiffanyWong"
click at [178, 124] on icon at bounding box center [177, 125] width 3 height 5
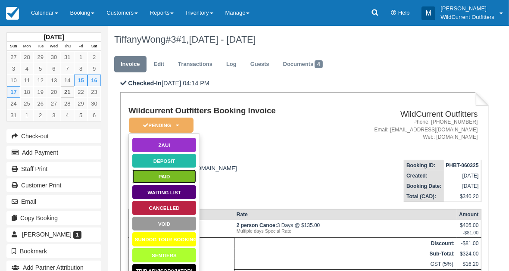
click at [168, 179] on link "Paid" at bounding box center [164, 176] width 65 height 15
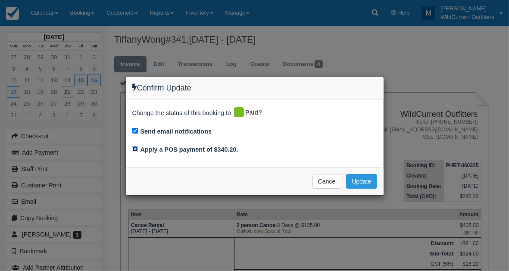
click at [136, 147] on input "Apply a POS payment of $340.20." at bounding box center [135, 149] width 6 height 6
checkbox input "false"
click at [351, 176] on button "Update" at bounding box center [361, 181] width 31 height 15
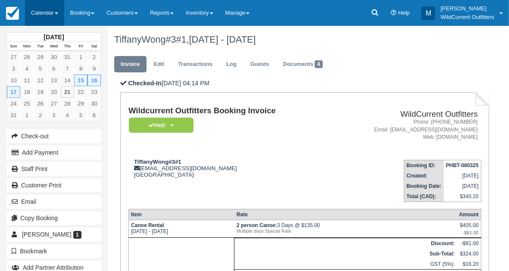
click at [35, 15] on link "Calendar" at bounding box center [44, 13] width 39 height 26
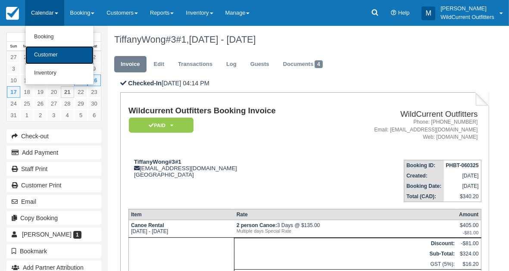
click at [45, 47] on link "Customer" at bounding box center [59, 55] width 68 height 18
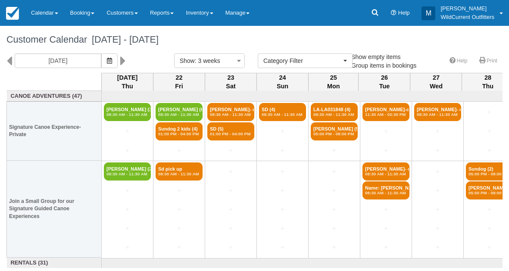
select select
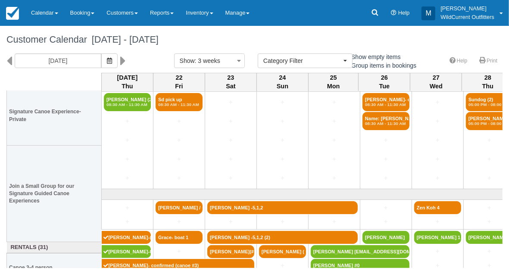
scroll to position [73, 0]
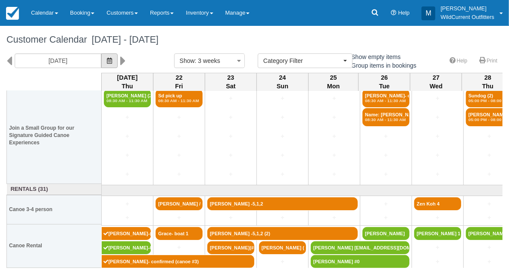
click at [112, 58] on icon "button" at bounding box center [109, 61] width 5 height 6
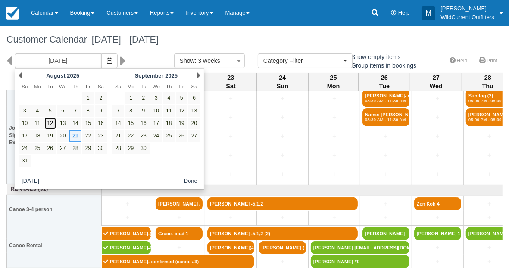
click at [50, 122] on link "12" at bounding box center [50, 124] width 12 height 12
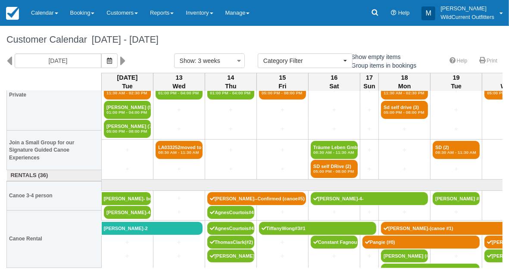
scroll to position [49, 0]
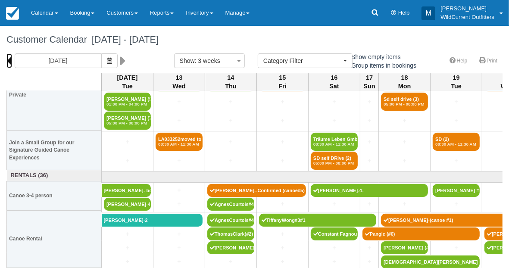
click at [7, 62] on icon at bounding box center [9, 60] width 6 height 15
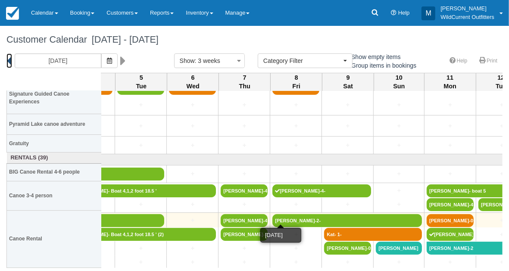
scroll to position [105, 696]
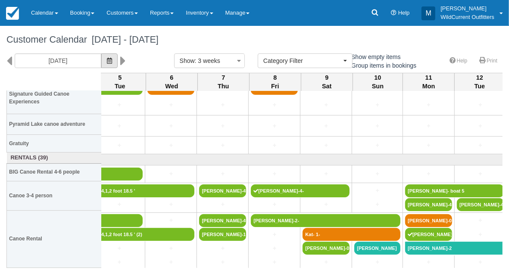
click at [112, 60] on icon "button" at bounding box center [109, 61] width 5 height 6
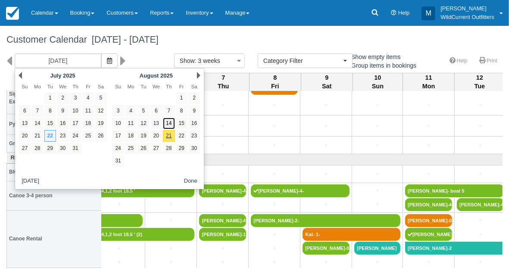
click at [168, 120] on link "14" at bounding box center [169, 124] width 12 height 12
type input "08/14/25"
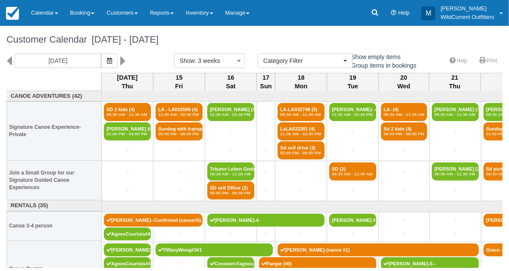
scroll to position [30, 0]
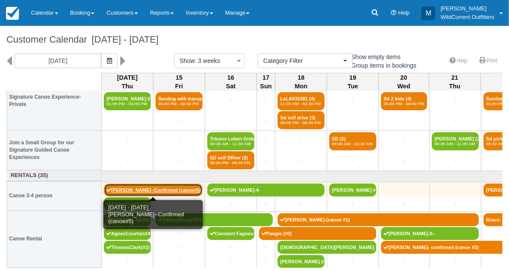
click at [159, 187] on link "Brendan Lefebvre--Confirmed (canoe#5)" at bounding box center [153, 190] width 99 height 13
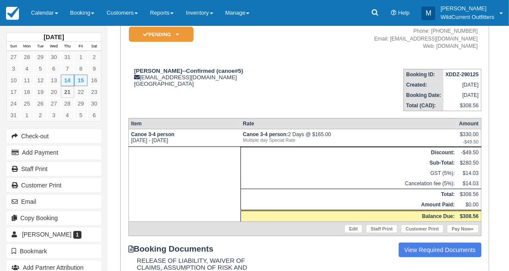
scroll to position [35, 0]
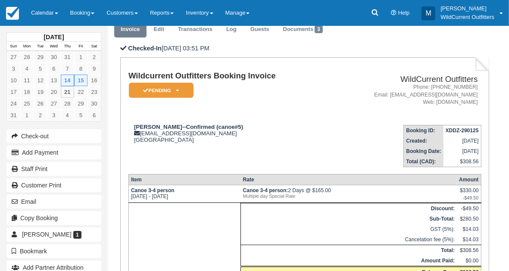
click at [459, 207] on td "-$49.50" at bounding box center [469, 208] width 24 height 11
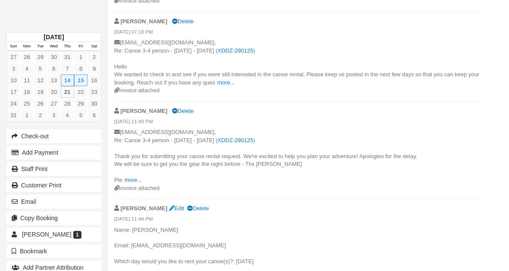
scroll to position [771, 0]
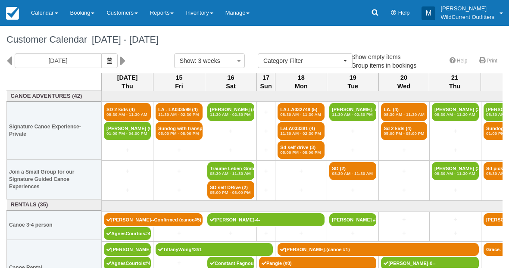
select select
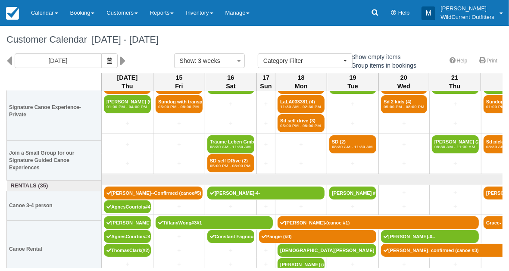
scroll to position [27, 0]
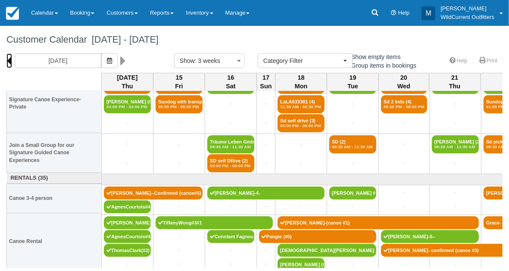
click at [9, 60] on icon at bounding box center [9, 60] width 6 height 15
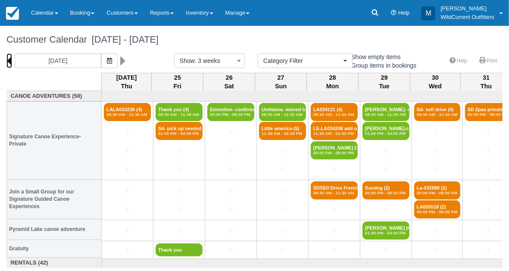
click at [9, 60] on icon at bounding box center [9, 60] width 6 height 15
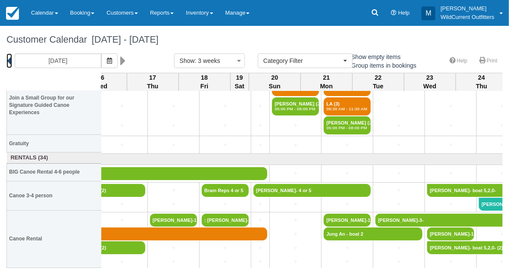
scroll to position [84, 663]
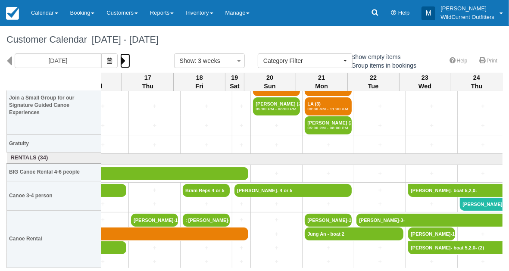
click at [126, 63] on icon at bounding box center [123, 60] width 6 height 15
type input "[DATE]"
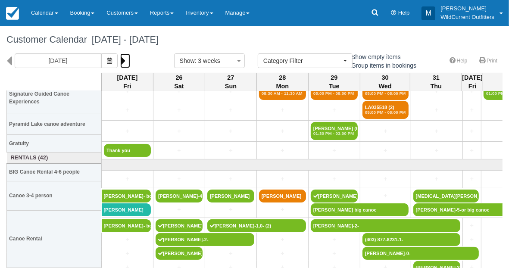
scroll to position [105, 0]
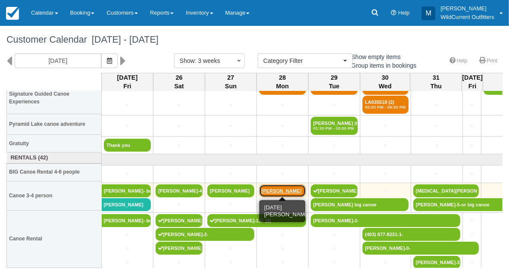
click at [263, 186] on link "[PERSON_NAME]" at bounding box center [282, 190] width 47 height 13
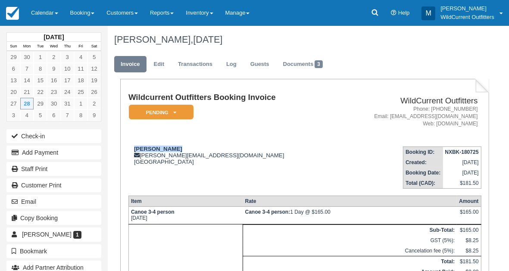
drag, startPoint x: 180, startPoint y: 147, endPoint x: 134, endPoint y: 143, distance: 45.9
click at [134, 143] on td "[PERSON_NAME] [PERSON_NAME][EMAIL_ADDRESS][DOMAIN_NAME] [GEOGRAPHIC_DATA]" at bounding box center [231, 164] width 206 height 49
copy strong "[PERSON_NAME]"
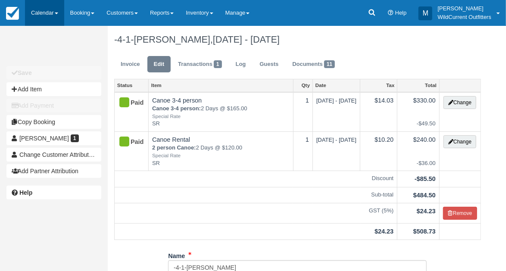
click at [44, 9] on link "Calendar" at bounding box center [44, 13] width 39 height 26
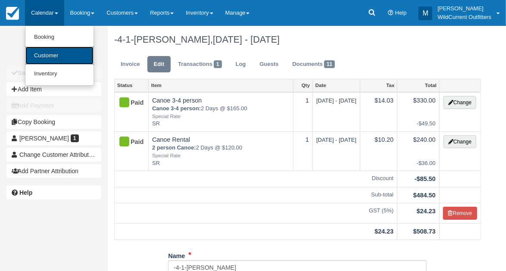
click at [44, 52] on link "Customer" at bounding box center [59, 56] width 68 height 19
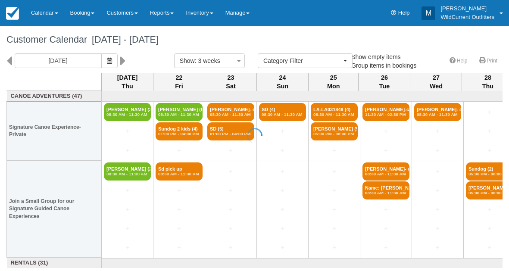
select select
click at [112, 60] on icon "button" at bounding box center [109, 61] width 5 height 6
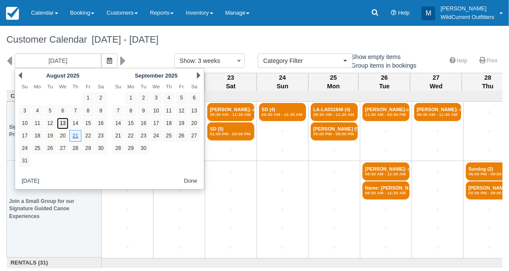
click at [59, 119] on link "13" at bounding box center [63, 124] width 12 height 12
type input "[DATE]"
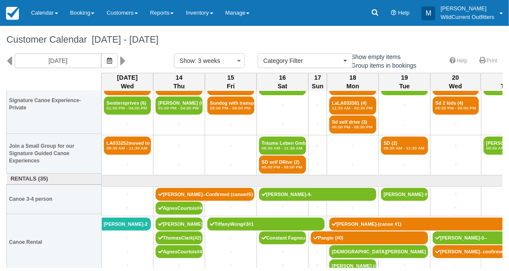
scroll to position [27, 0]
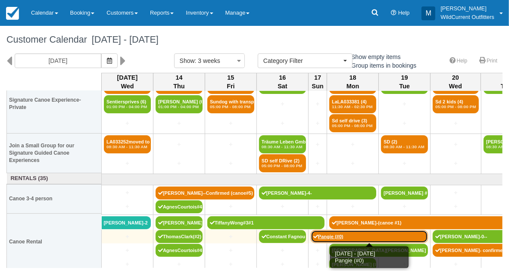
click at [319, 231] on link "Pangie (#0)" at bounding box center [369, 236] width 117 height 13
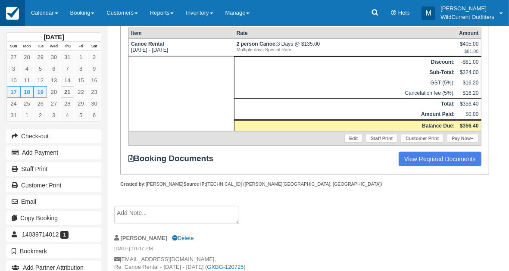
scroll to position [177, 0]
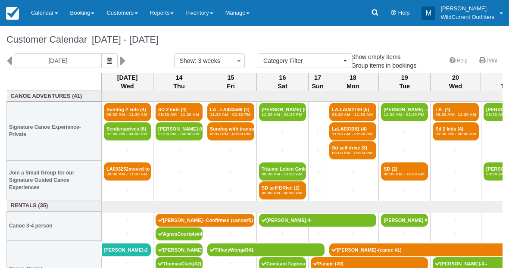
select select
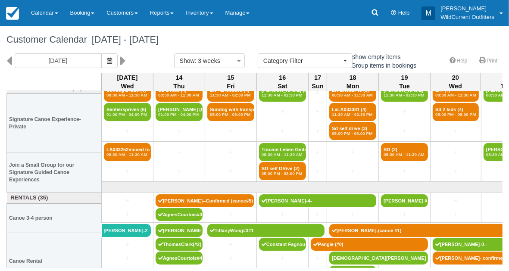
scroll to position [30, 0]
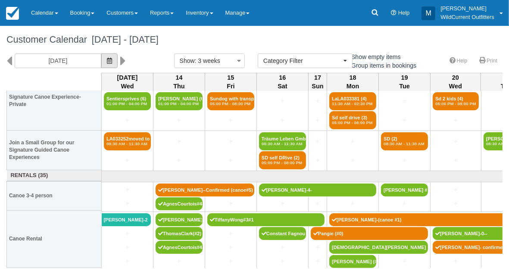
click at [114, 56] on button "button" at bounding box center [109, 60] width 16 height 15
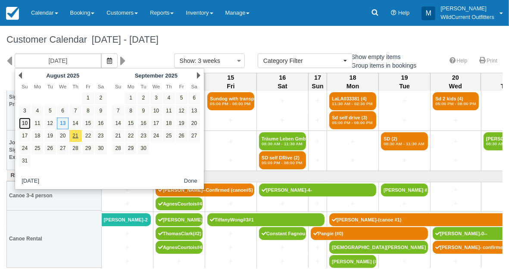
click at [23, 118] on link "10" at bounding box center [25, 124] width 12 height 12
type input "[DATE]"
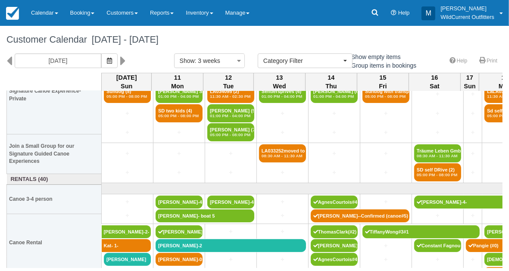
scroll to position [49, 0]
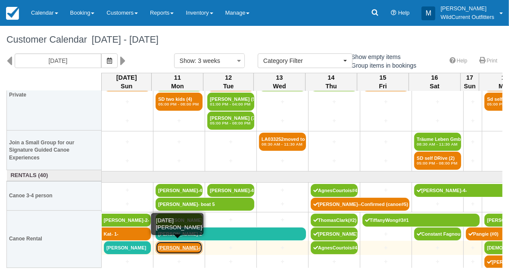
click at [168, 246] on link "[PERSON_NAME]-0-" at bounding box center [179, 247] width 47 height 13
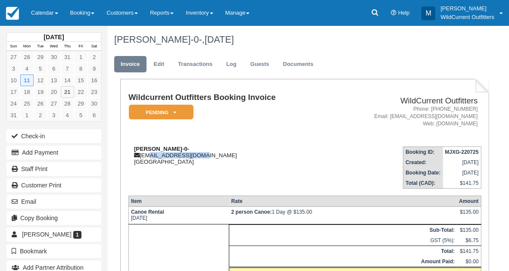
drag, startPoint x: 209, startPoint y: 153, endPoint x: 146, endPoint y: 154, distance: 63.8
click at [146, 154] on div "Bruce Graham-0- brucegham@gmail.com Canada" at bounding box center [229, 155] width 202 height 19
drag, startPoint x: 173, startPoint y: 148, endPoint x: 134, endPoint y: 151, distance: 38.9
click at [134, 151] on strong "Bruce Graham-0-" at bounding box center [161, 149] width 55 height 6
copy strong "Bruce Graham"
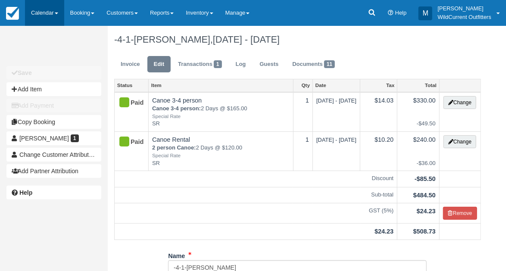
click at [39, 12] on link "Calendar" at bounding box center [44, 13] width 39 height 26
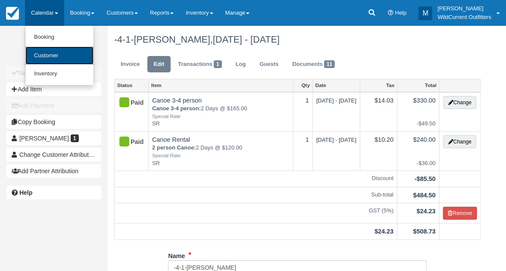
click at [41, 53] on link "Customer" at bounding box center [59, 56] width 68 height 19
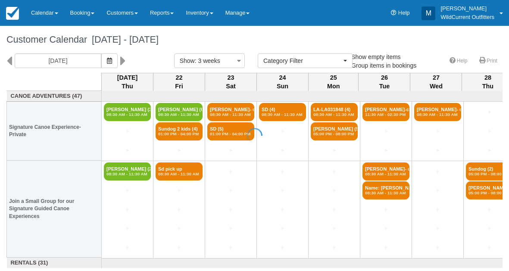
select select
click at [112, 60] on icon "button" at bounding box center [109, 61] width 5 height 6
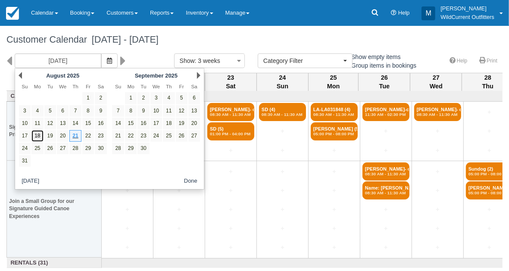
click at [40, 132] on link "18" at bounding box center [37, 136] width 12 height 12
type input "08/18/25"
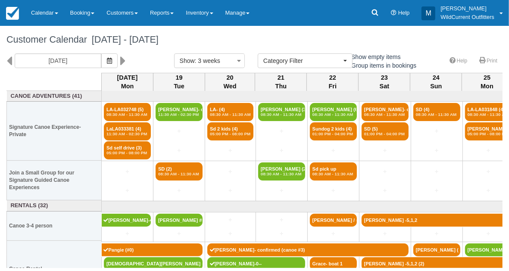
scroll to position [30, 0]
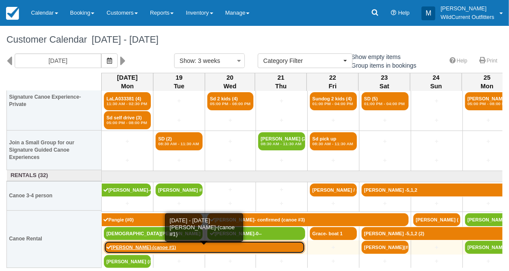
click at [117, 246] on link "[PERSON_NAME]-(canoe #1)" at bounding box center [204, 247] width 201 height 13
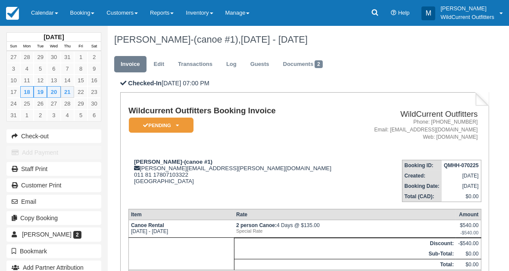
click at [30, 193] on div "Email" at bounding box center [54, 201] width 108 height 16
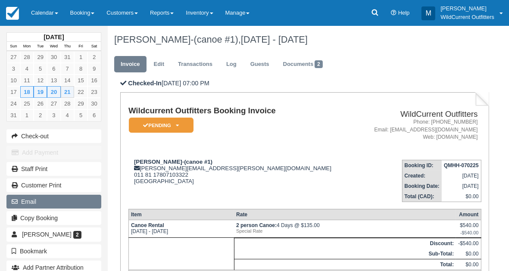
click at [30, 196] on button "Email" at bounding box center [53, 202] width 95 height 14
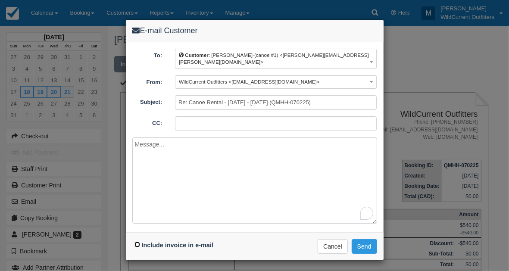
click at [135, 242] on input "Include invoice in e-mail" at bounding box center [137, 245] width 6 height 6
checkbox input "true"
click at [358, 239] on button "Send" at bounding box center [364, 246] width 25 height 15
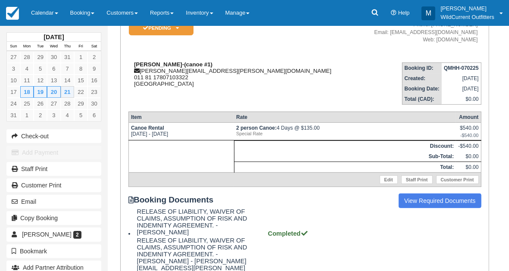
scroll to position [95, 0]
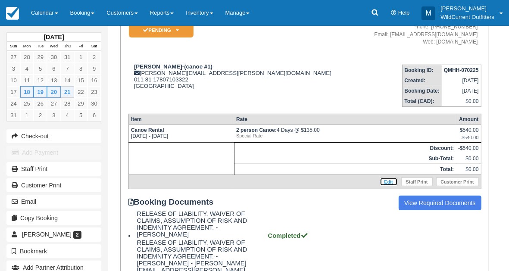
click at [390, 181] on link "Edit" at bounding box center [389, 181] width 18 height 9
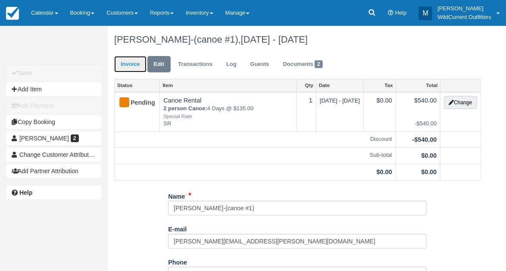
click at [129, 62] on link "Invoice" at bounding box center [130, 64] width 32 height 17
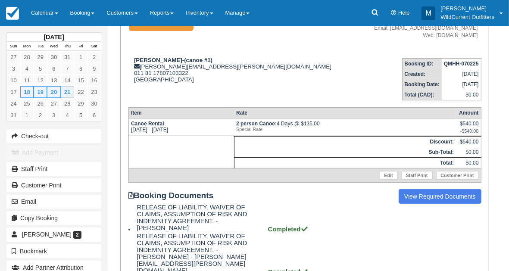
scroll to position [103, 0]
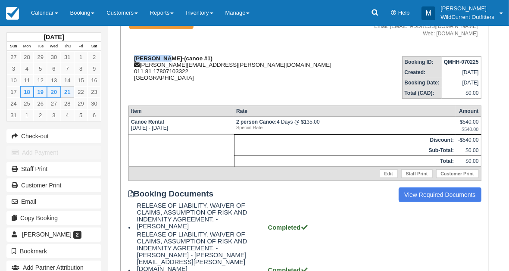
drag, startPoint x: 161, startPoint y: 56, endPoint x: 131, endPoint y: 58, distance: 29.3
click at [131, 58] on div "[PERSON_NAME]-(canoe #1) [PERSON_NAME][EMAIL_ADDRESS][PERSON_NAME][DOMAIN_NAME]…" at bounding box center [242, 68] width 228 height 26
copy strong "[PERSON_NAME]"
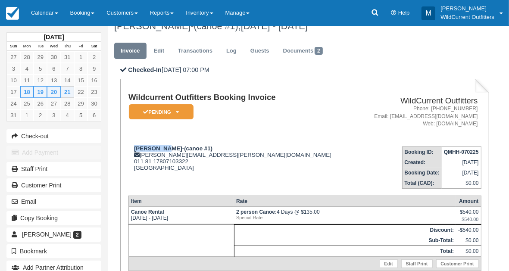
scroll to position [11, 0]
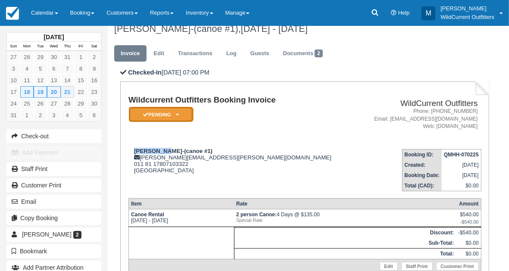
click at [176, 115] on icon at bounding box center [177, 114] width 3 height 5
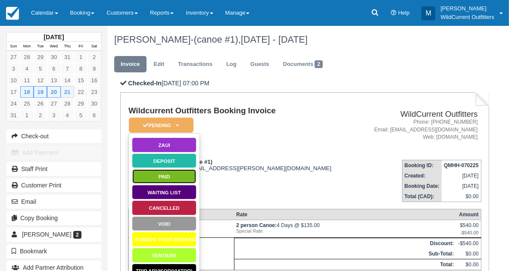
click at [160, 178] on link "Paid" at bounding box center [164, 176] width 65 height 15
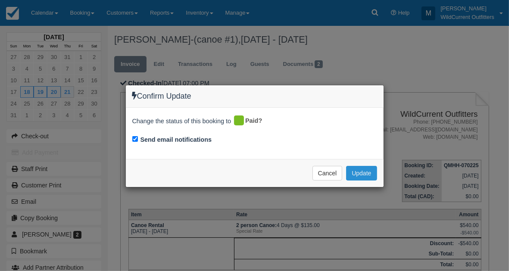
click at [355, 169] on button "Update" at bounding box center [361, 173] width 31 height 15
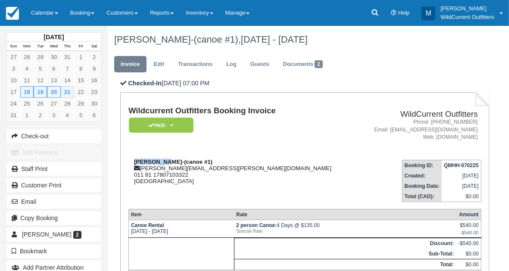
drag, startPoint x: 161, startPoint y: 162, endPoint x: 132, endPoint y: 165, distance: 29.0
click at [132, 165] on div "Lisi Heise-(canoe #1) lisi.heise@gmail.com 011 81 17807103322 Canada" at bounding box center [242, 172] width 228 height 26
copy strong "Lisi Heise"
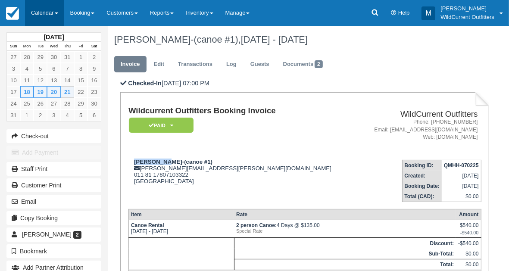
click at [43, 11] on link "Calendar" at bounding box center [44, 13] width 39 height 26
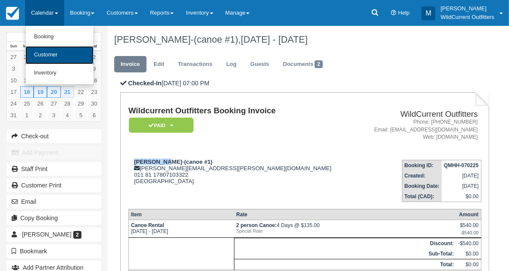
click at [47, 56] on link "Customer" at bounding box center [59, 55] width 68 height 18
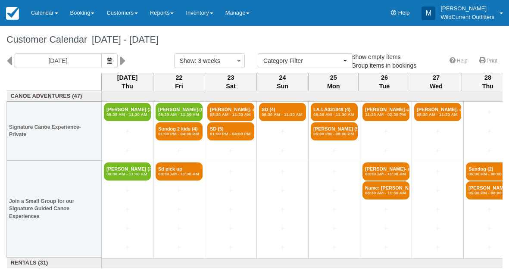
select select
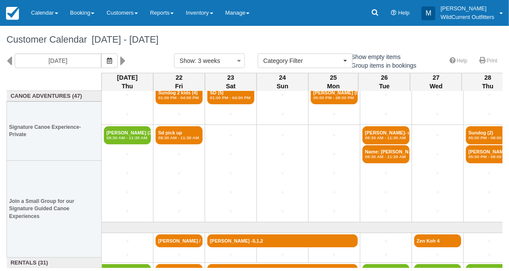
scroll to position [73, 0]
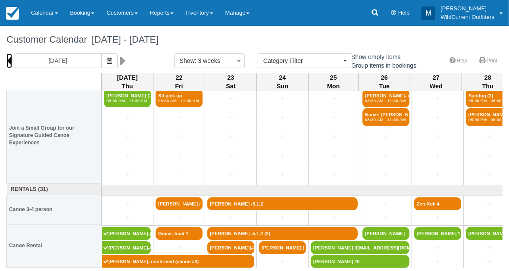
click at [9, 57] on icon at bounding box center [9, 60] width 6 height 15
type input "[DATE]"
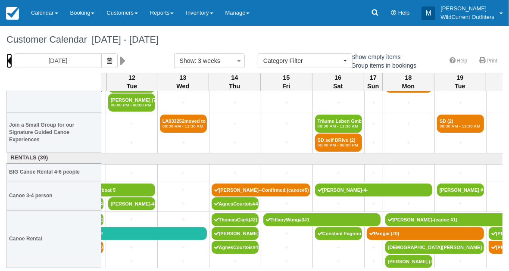
scroll to position [67, 588]
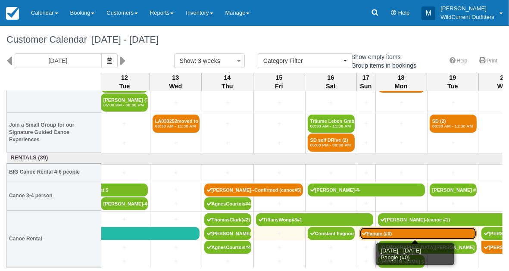
click at [367, 227] on link "Pangie (#0)" at bounding box center [417, 233] width 117 height 13
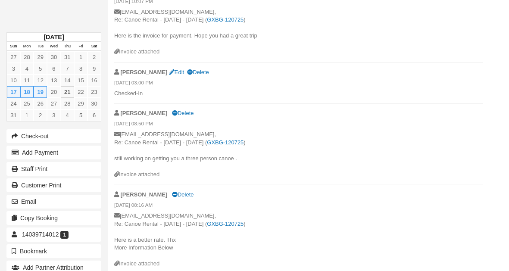
scroll to position [417, 0]
